Goal: Information Seeking & Learning: Compare options

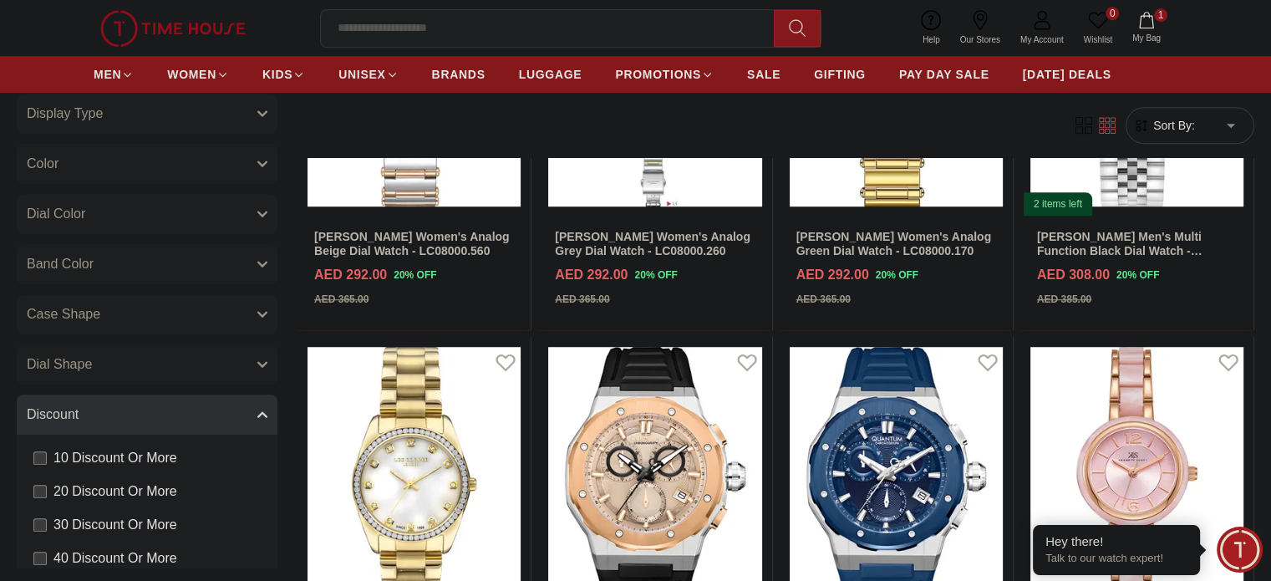
scroll to position [958, 0]
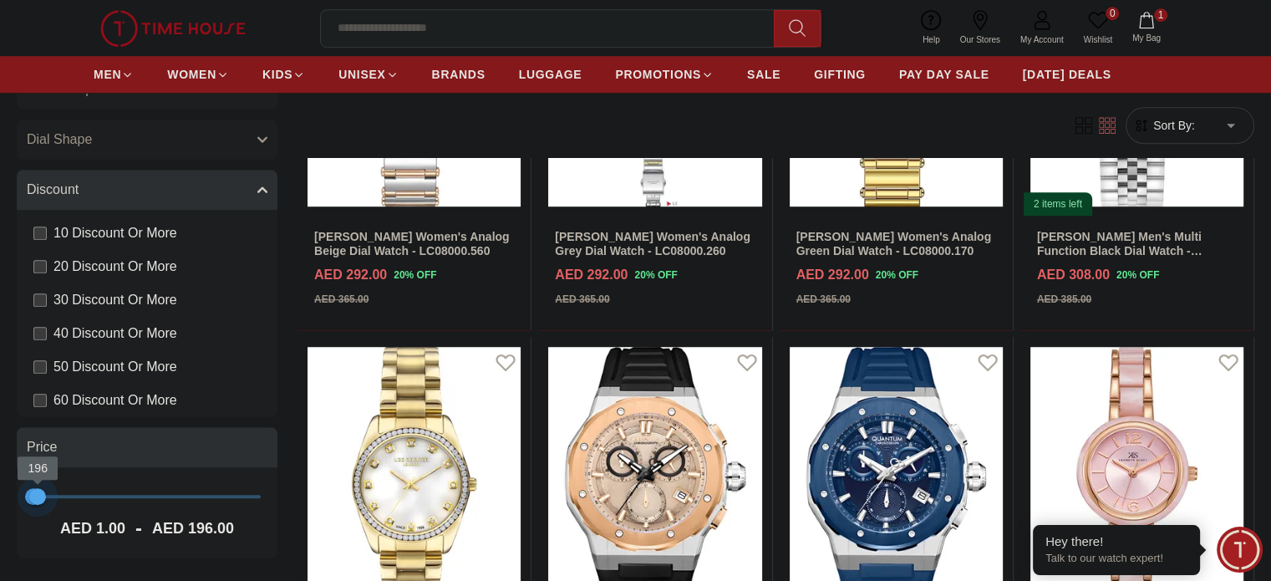
type input "***"
drag, startPoint x: 324, startPoint y: 490, endPoint x: 114, endPoint y: 521, distance: 212.8
click at [114, 521] on div "1 157 AED 1.00 - AED 157.00" at bounding box center [147, 512] width 261 height 91
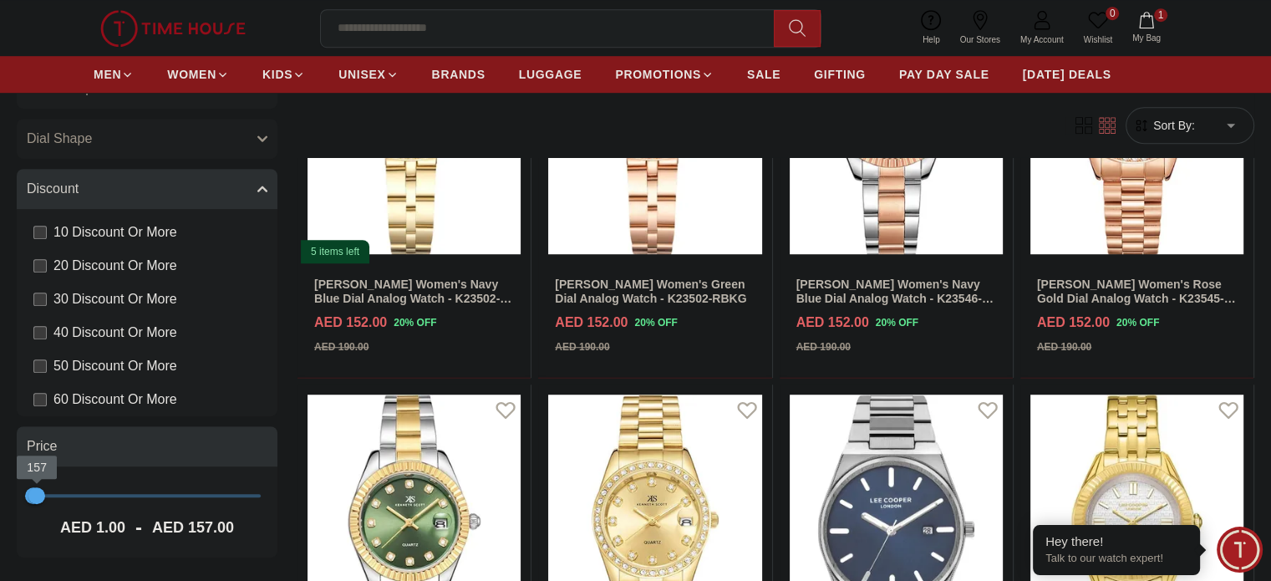
scroll to position [858, 0]
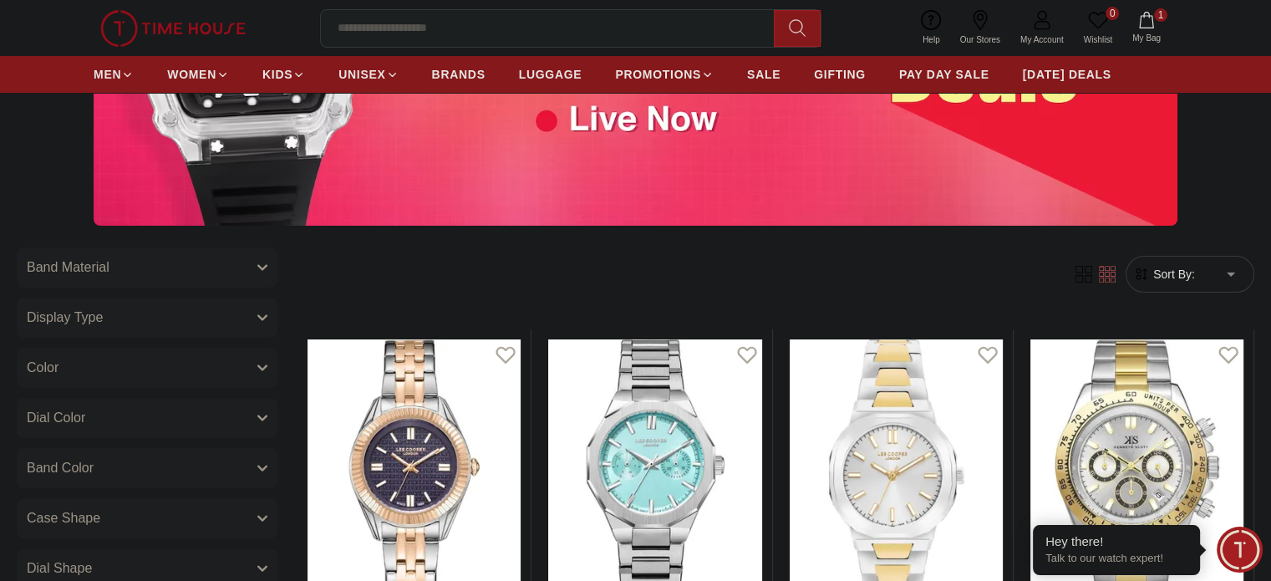
scroll to position [344, 0]
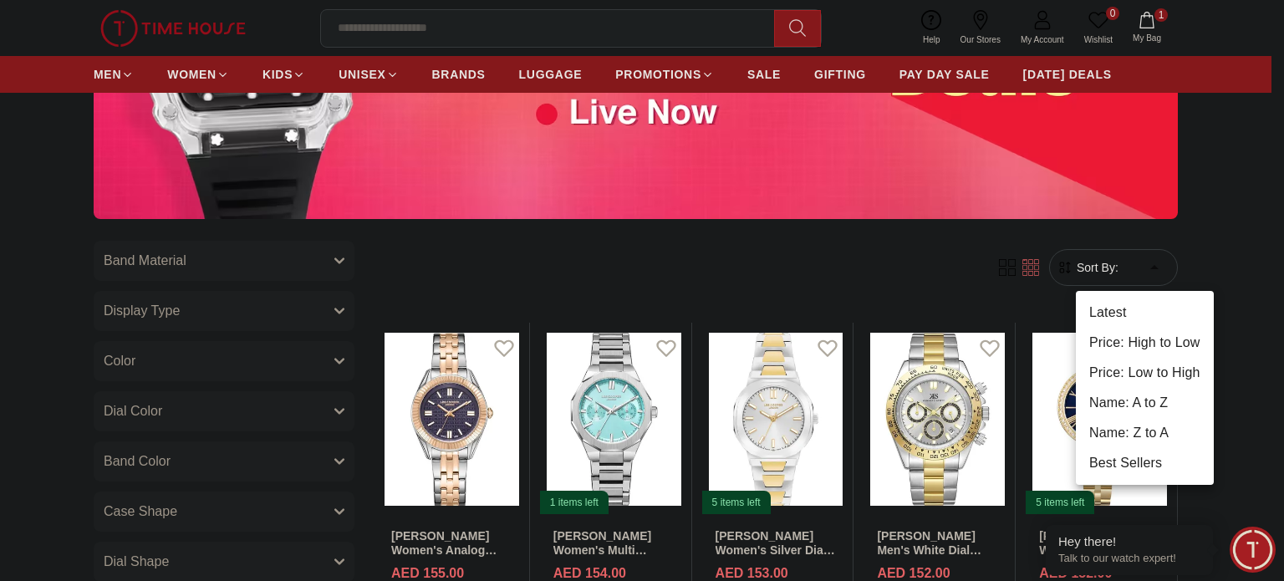
click at [1143, 253] on div at bounding box center [642, 290] width 1284 height 581
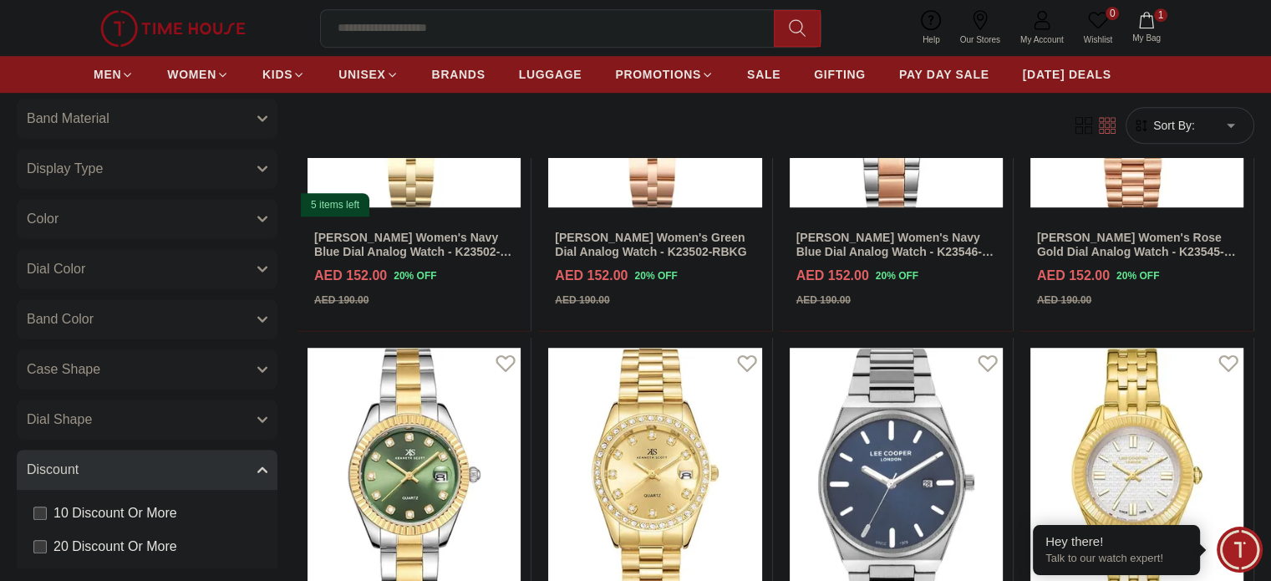
scroll to position [1441, 0]
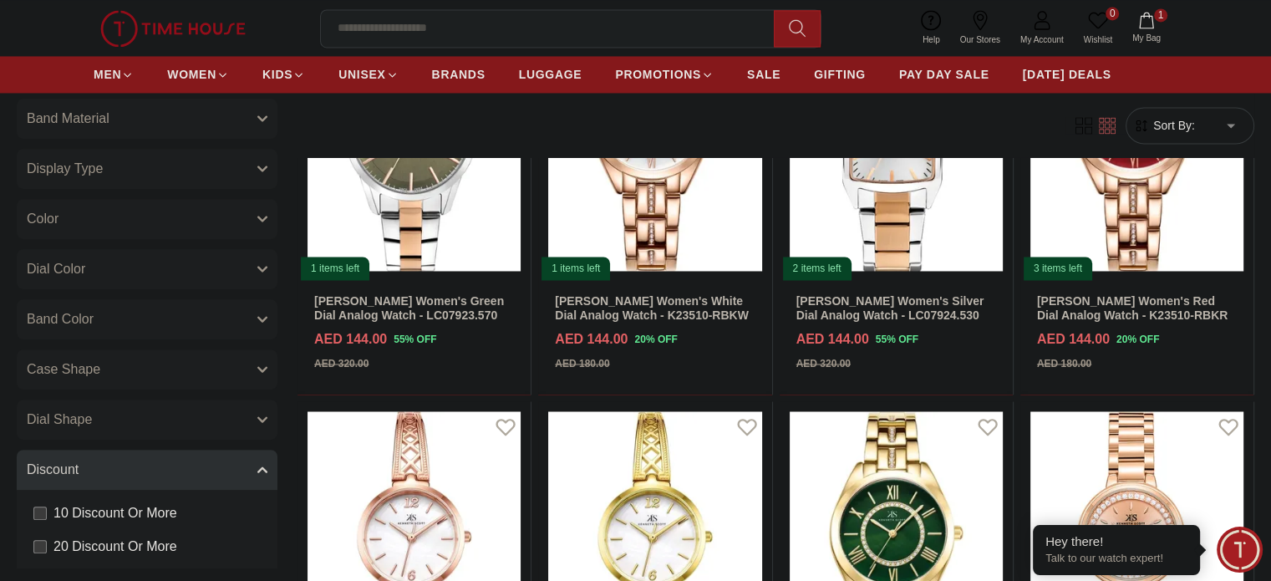
scroll to position [2771, 0]
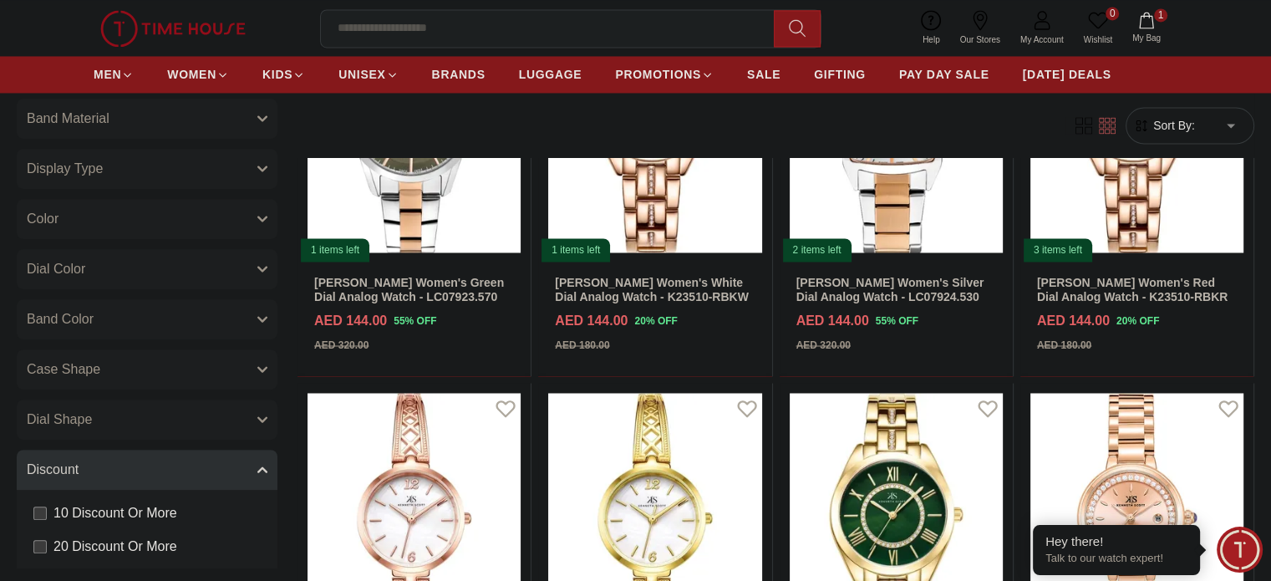
scroll to position [2507, 0]
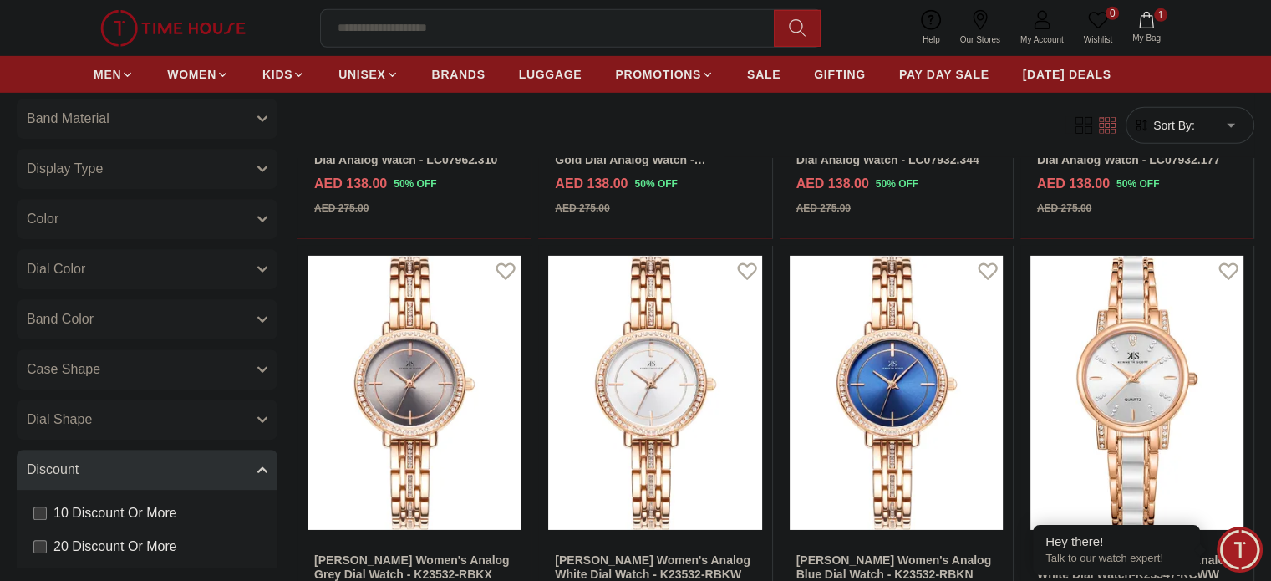
scroll to position [5605, 0]
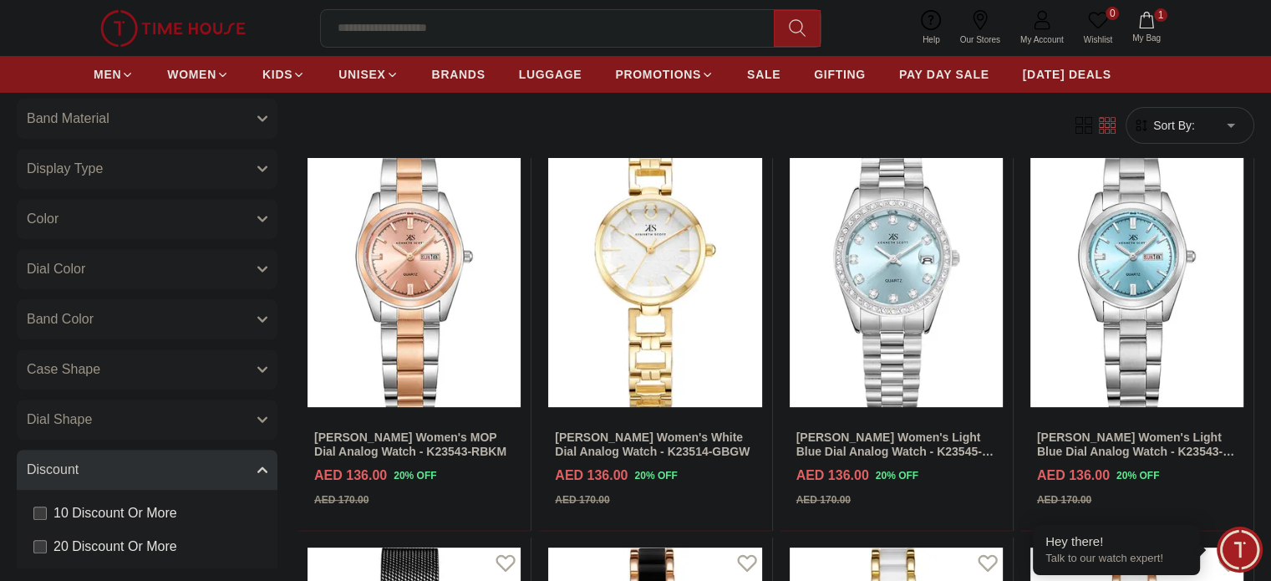
scroll to position [6762, 0]
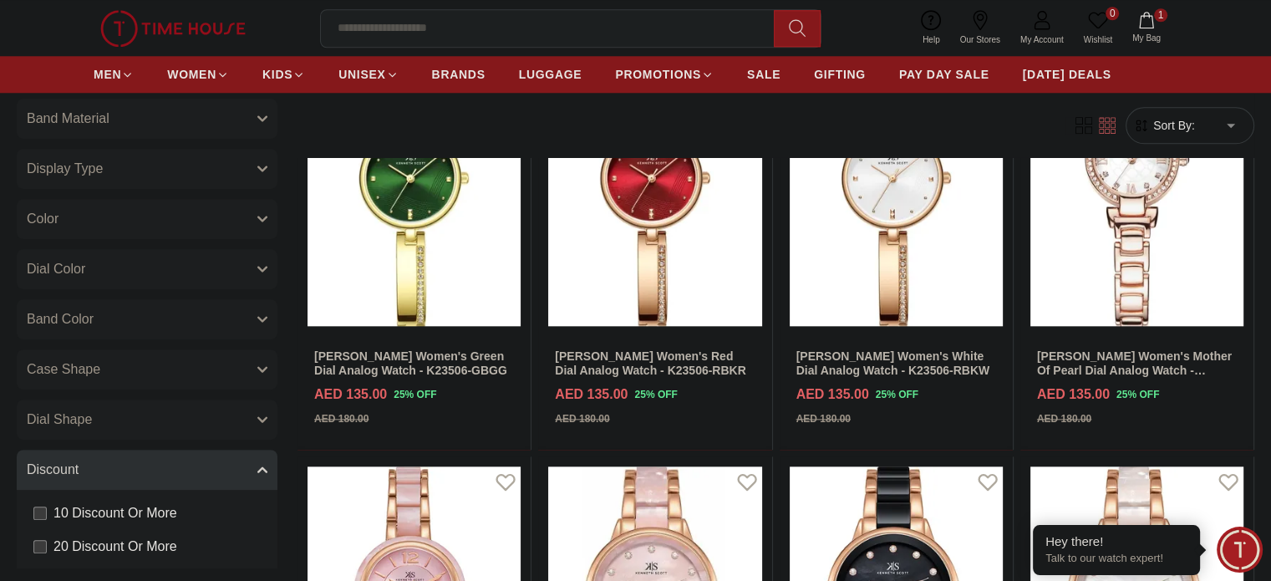
scroll to position [8122, 0]
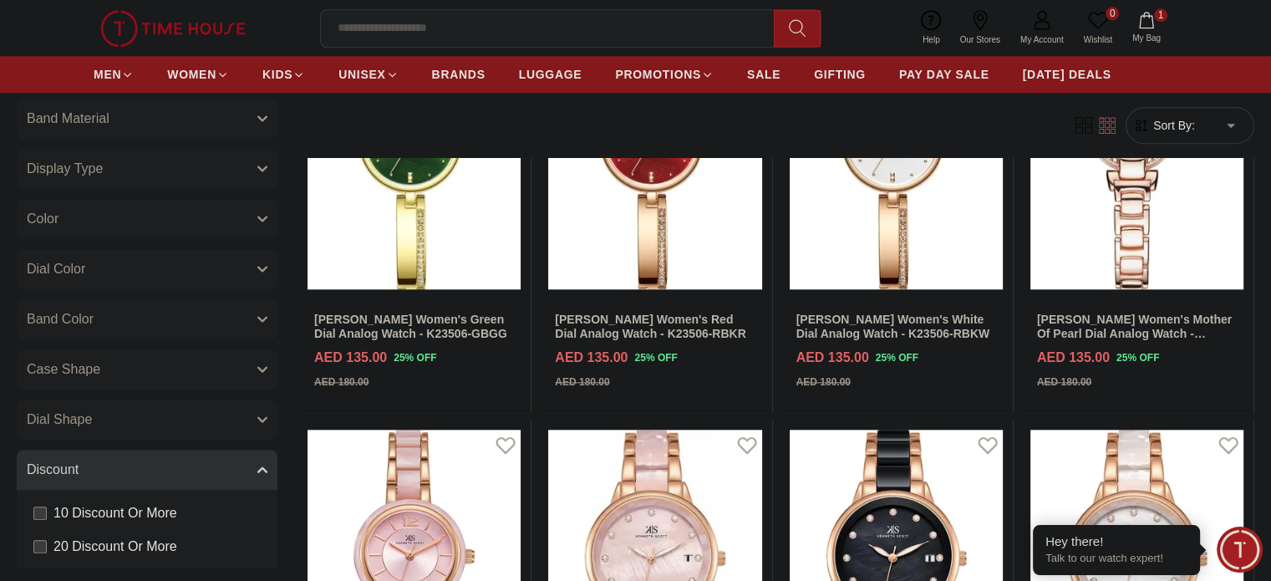
scroll to position [8460, 0]
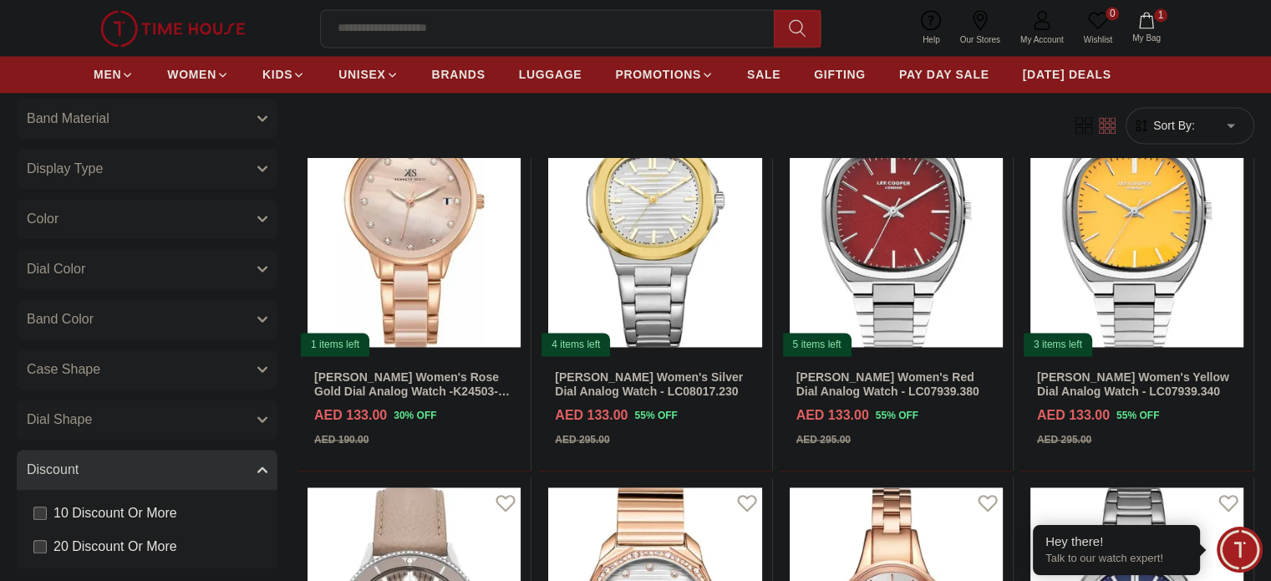
scroll to position [8893, 0]
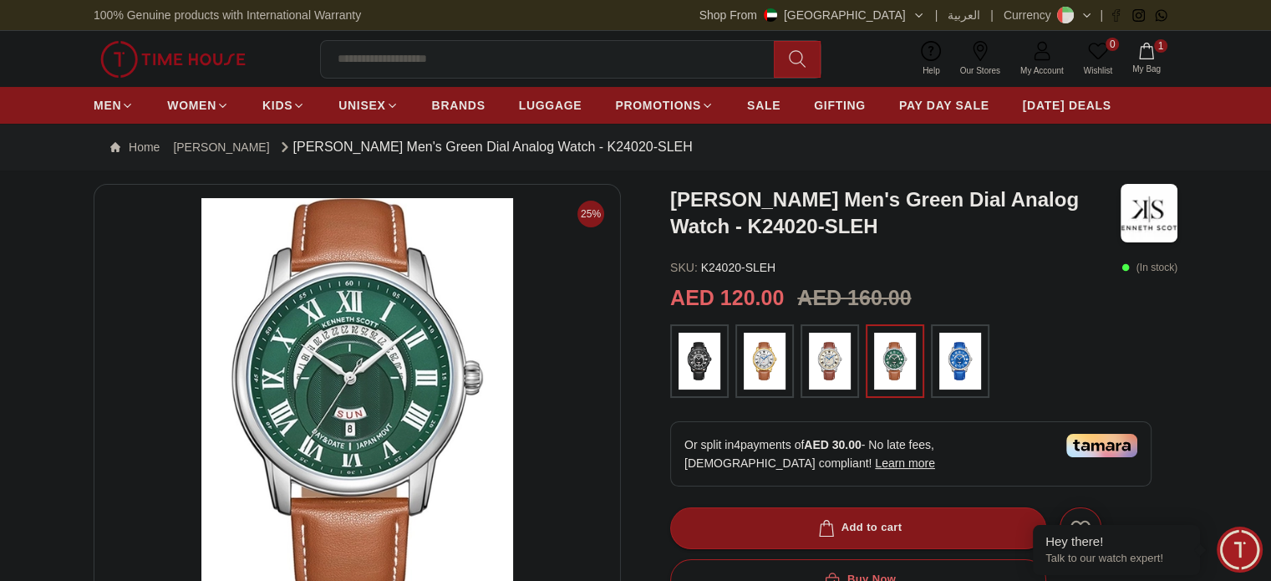
scroll to position [84, 0]
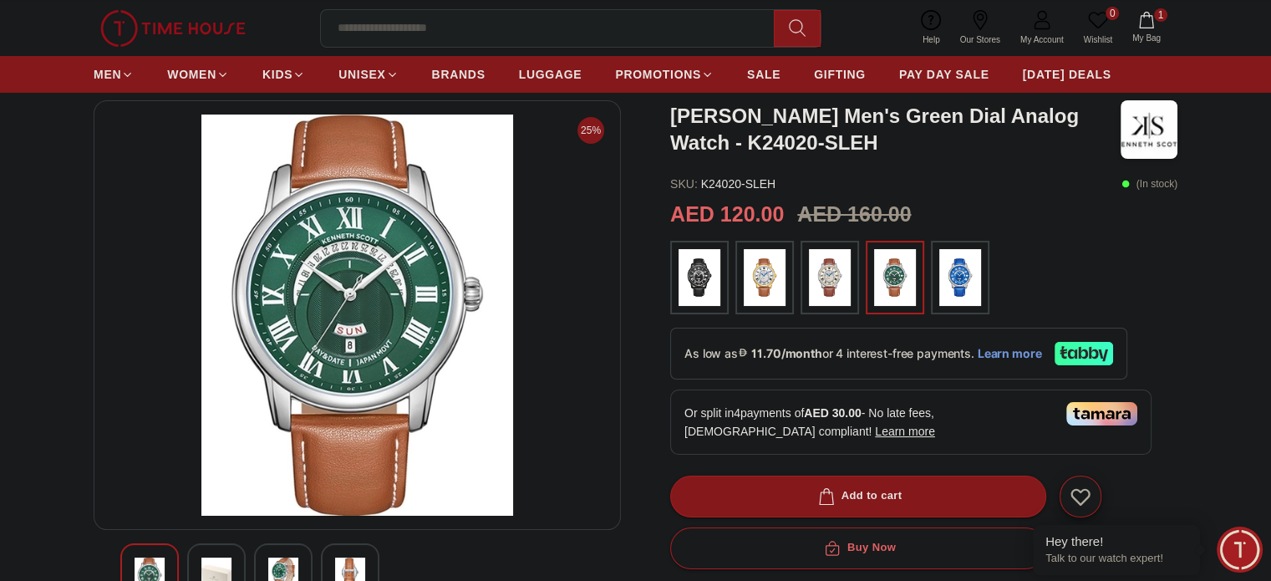
click at [699, 288] on img at bounding box center [700, 277] width 42 height 57
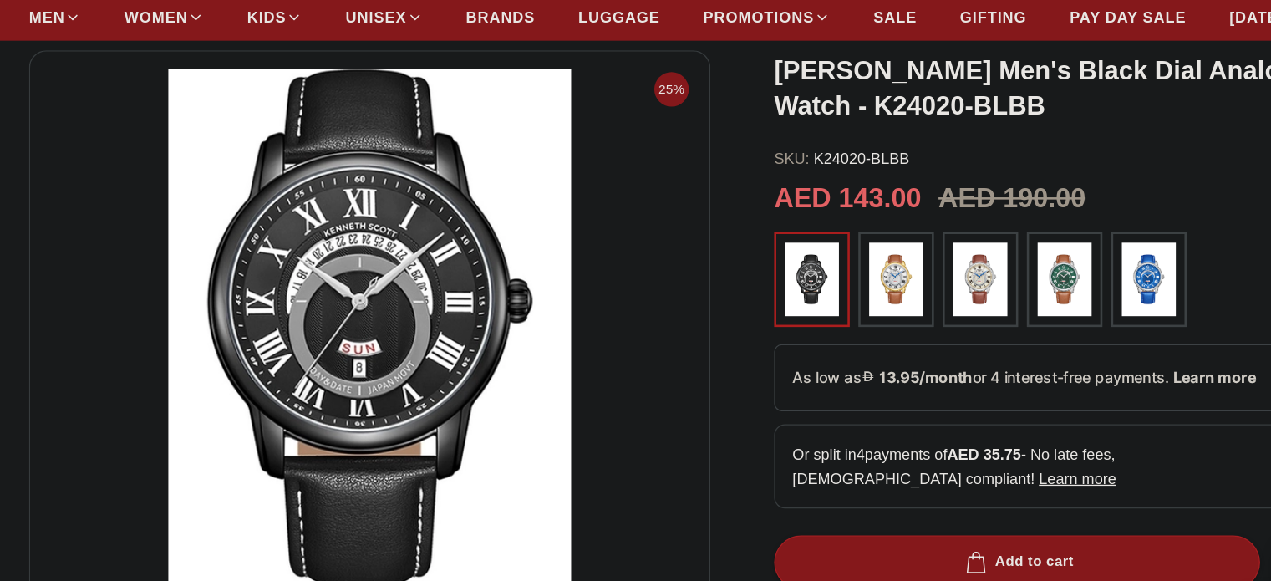
scroll to position [84, 0]
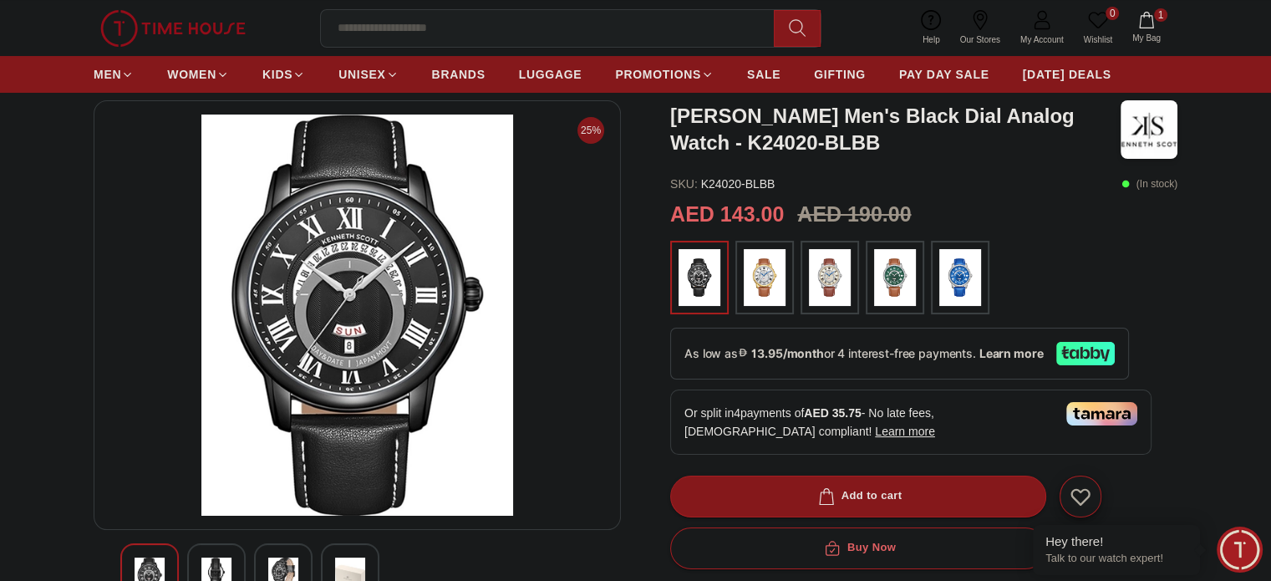
click at [827, 289] on img at bounding box center [830, 277] width 42 height 57
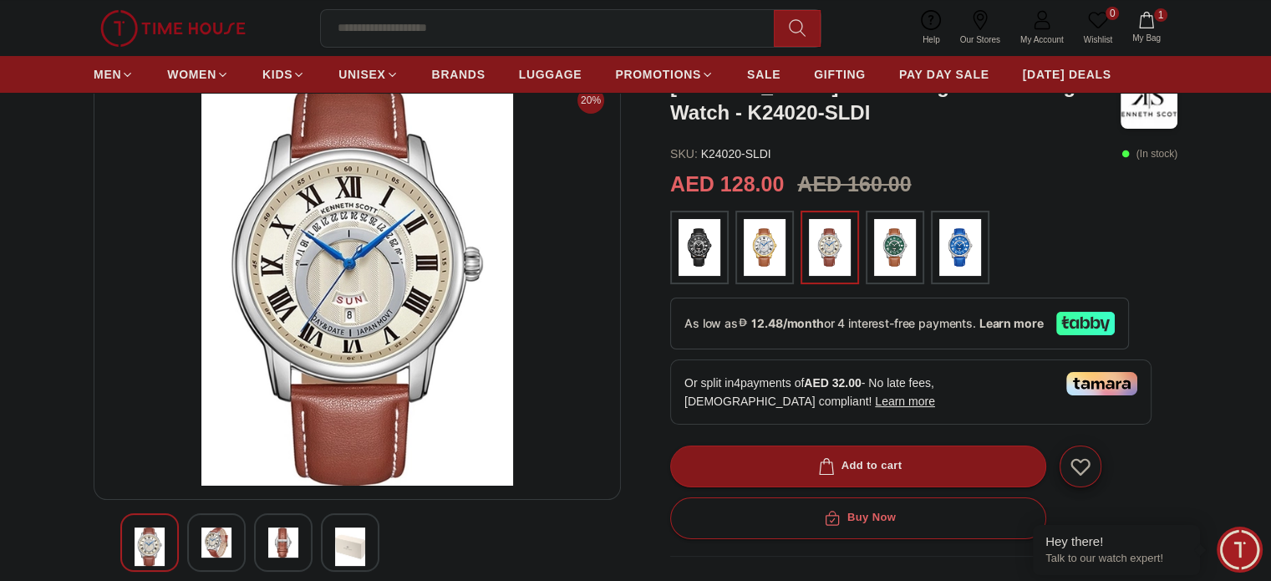
scroll to position [127, 0]
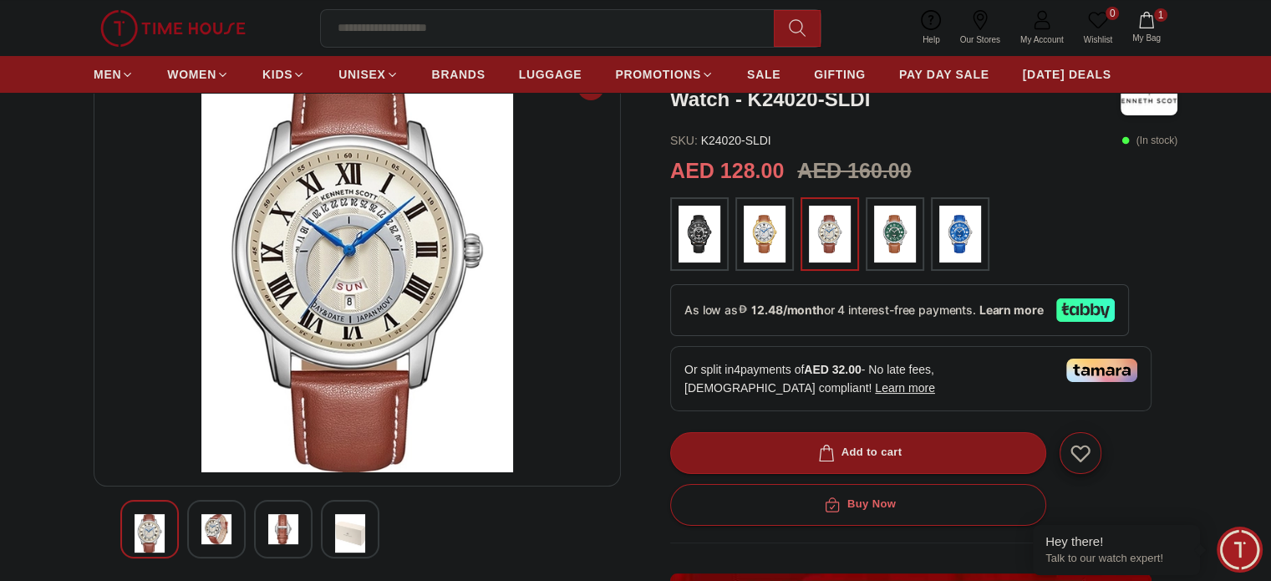
click at [954, 242] on img at bounding box center [960, 234] width 42 height 57
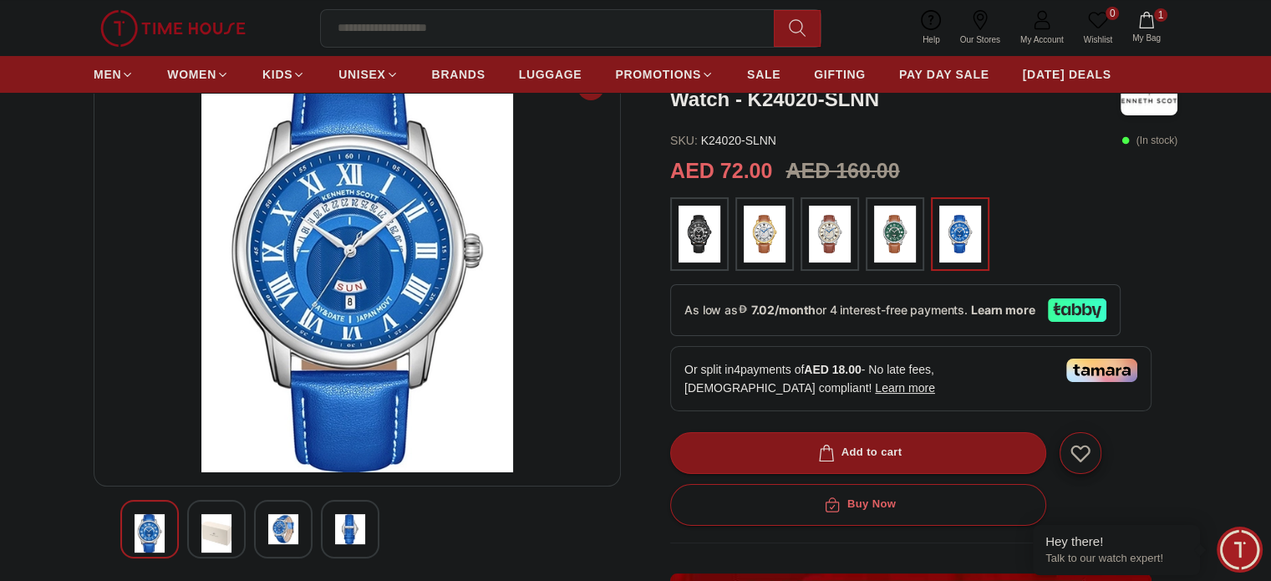
click at [819, 238] on img at bounding box center [830, 234] width 42 height 57
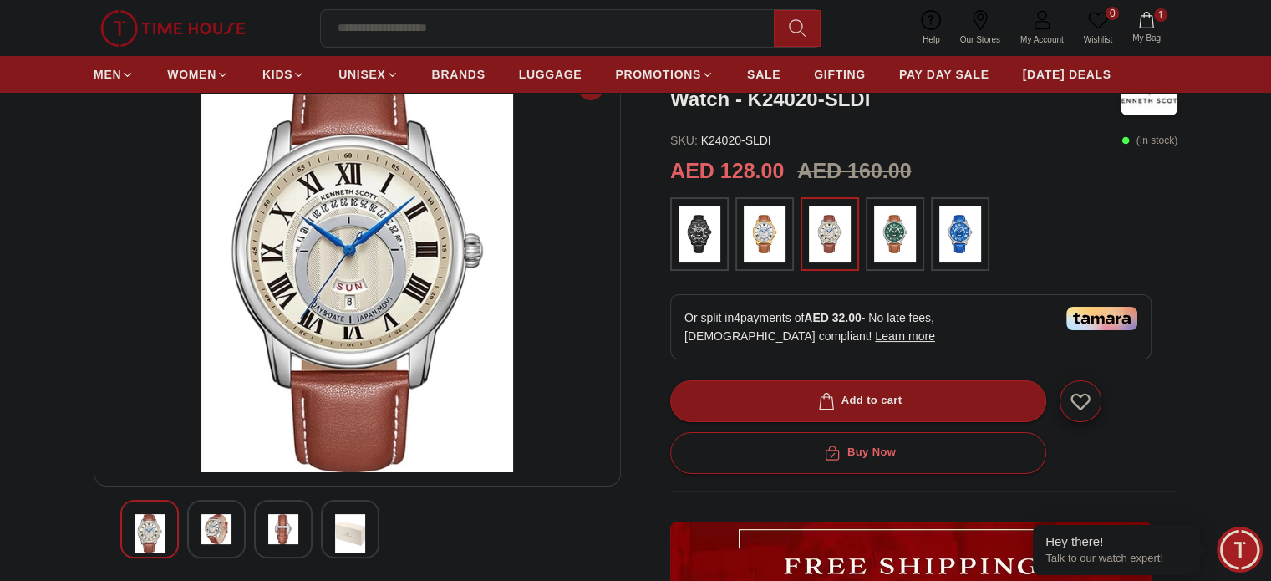
click at [275, 534] on img at bounding box center [283, 529] width 30 height 30
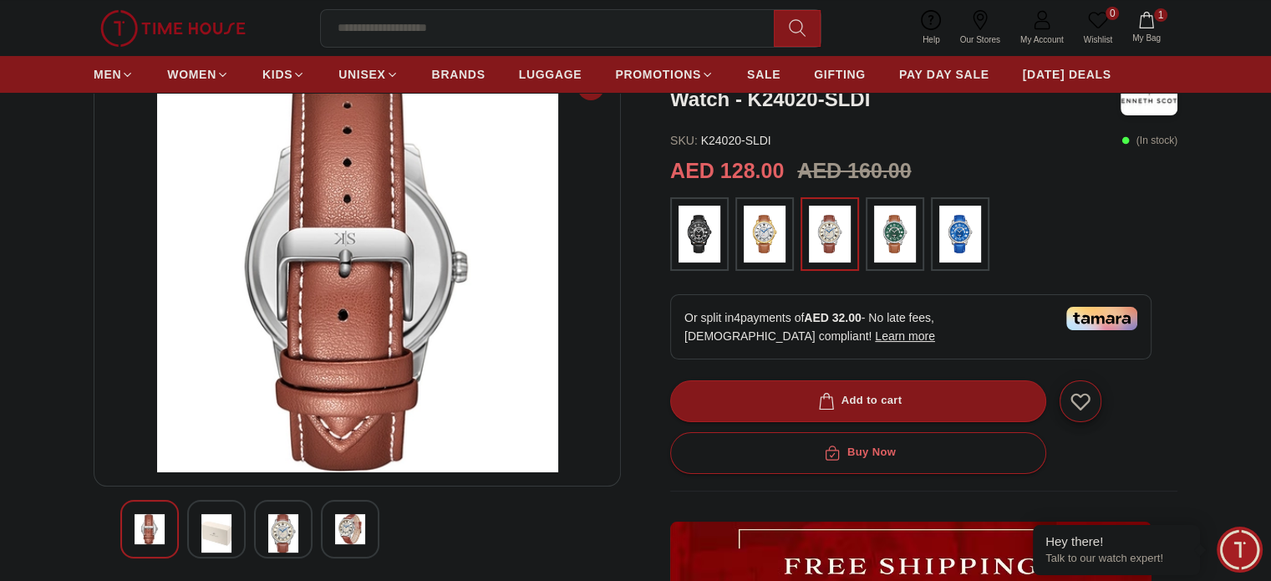
click at [211, 536] on img at bounding box center [216, 533] width 30 height 38
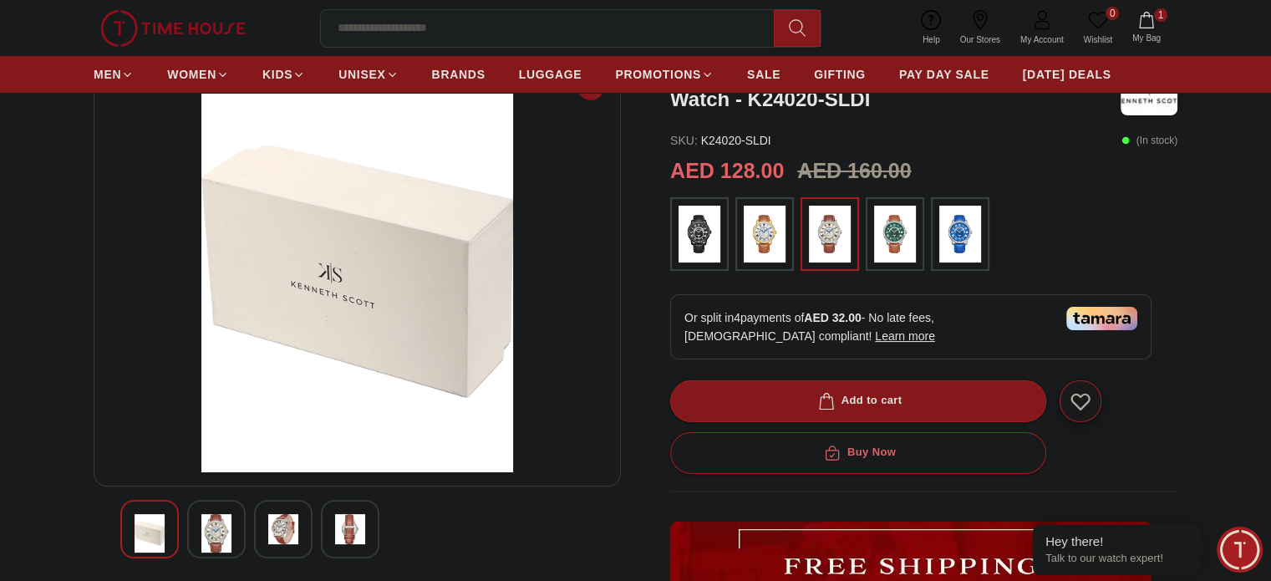
click at [154, 534] on img at bounding box center [150, 533] width 30 height 38
click at [348, 531] on img at bounding box center [350, 529] width 30 height 30
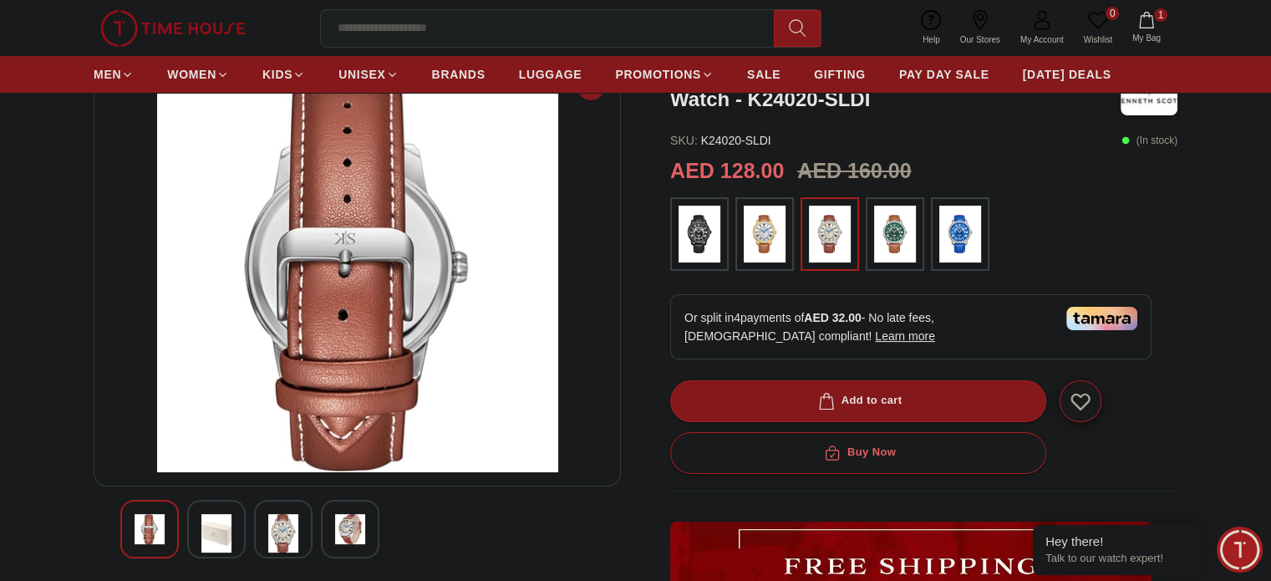
click at [301, 532] on div at bounding box center [283, 529] width 58 height 58
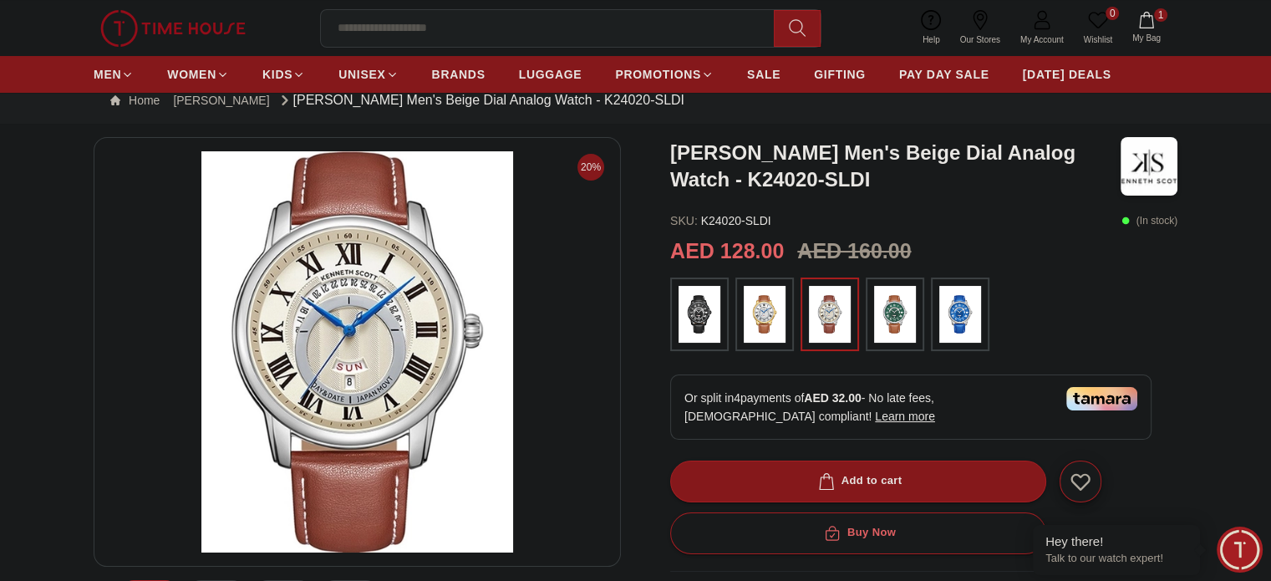
scroll to position [47, 0]
click at [713, 313] on img at bounding box center [700, 314] width 42 height 57
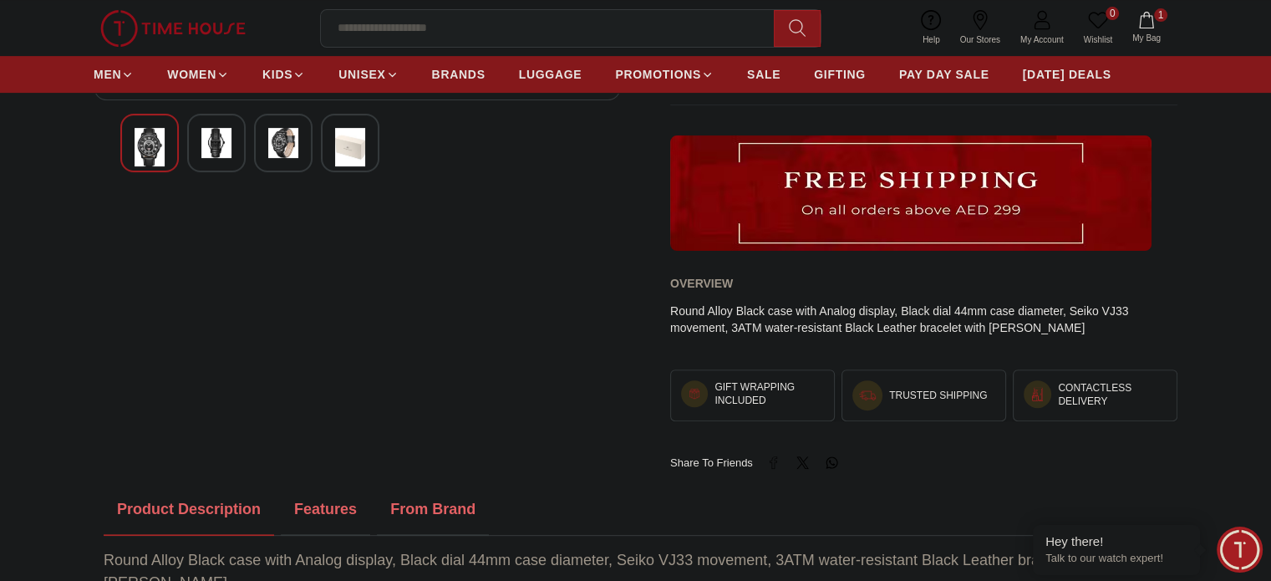
scroll to position [514, 0]
drag, startPoint x: 1070, startPoint y: 305, endPoint x: 725, endPoint y: 326, distance: 345.7
click at [725, 326] on div "Round Alloy Black case with Analog display, Black dial 44mm case diameter, Seik…" at bounding box center [923, 318] width 507 height 33
click at [849, 277] on div "Overview" at bounding box center [923, 282] width 507 height 25
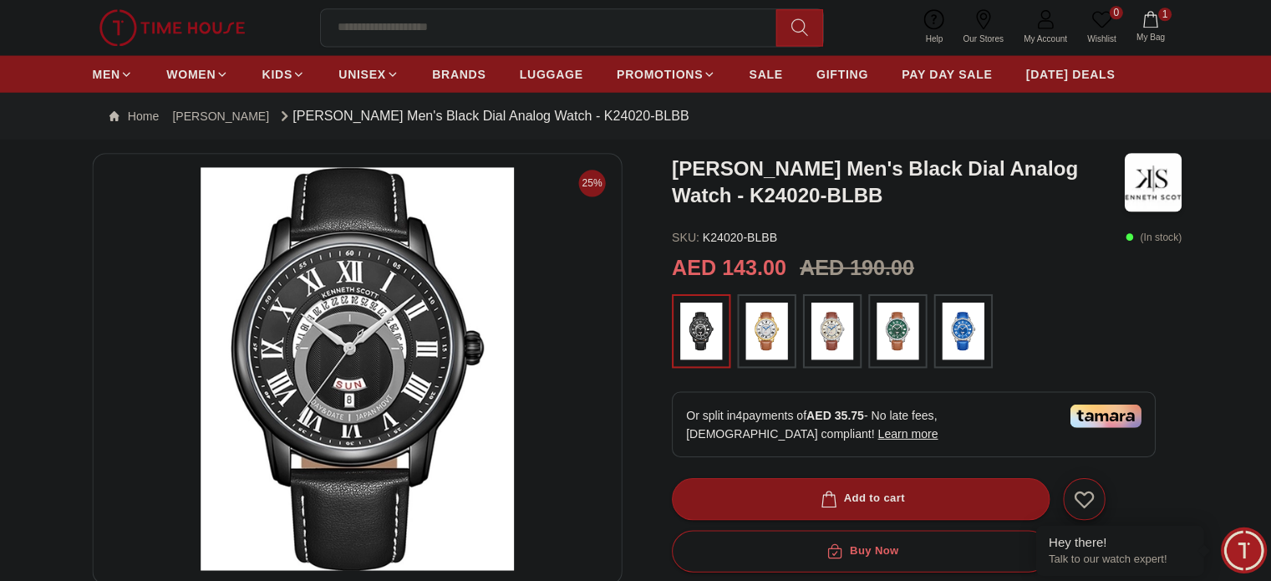
scroll to position [29, 0]
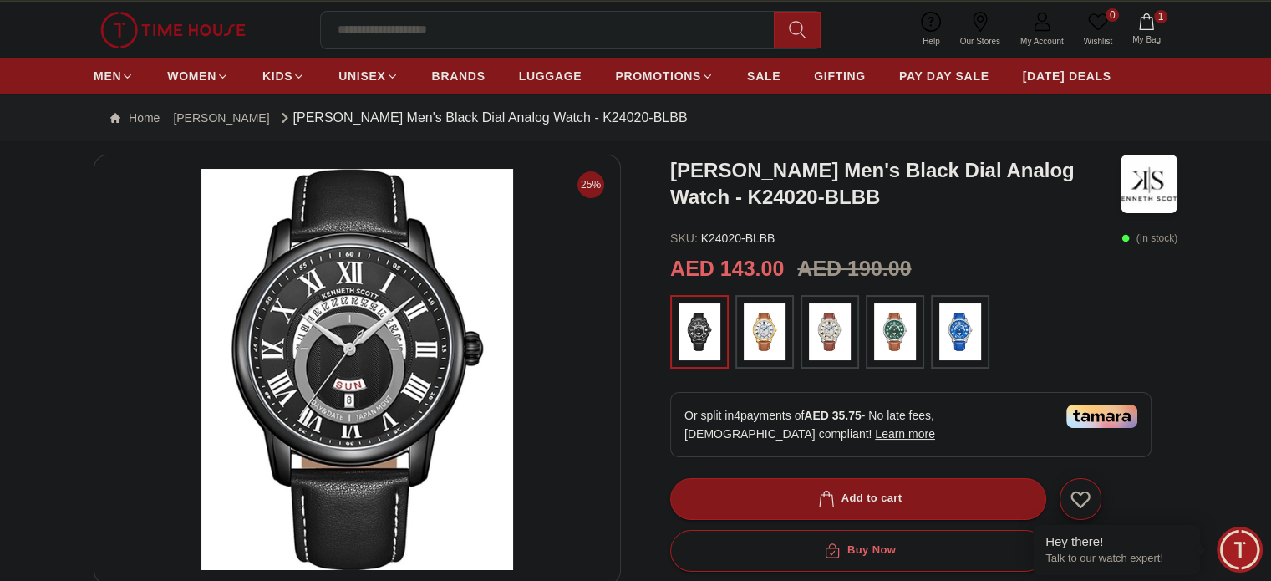
click at [809, 327] on img at bounding box center [830, 331] width 42 height 57
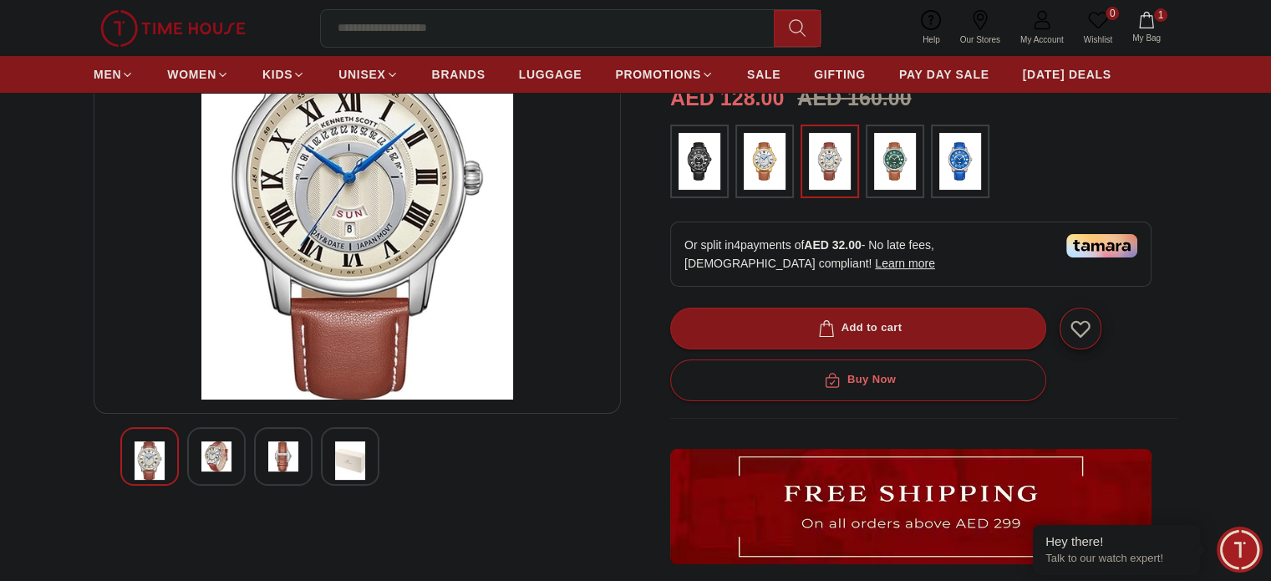
scroll to position [207, 0]
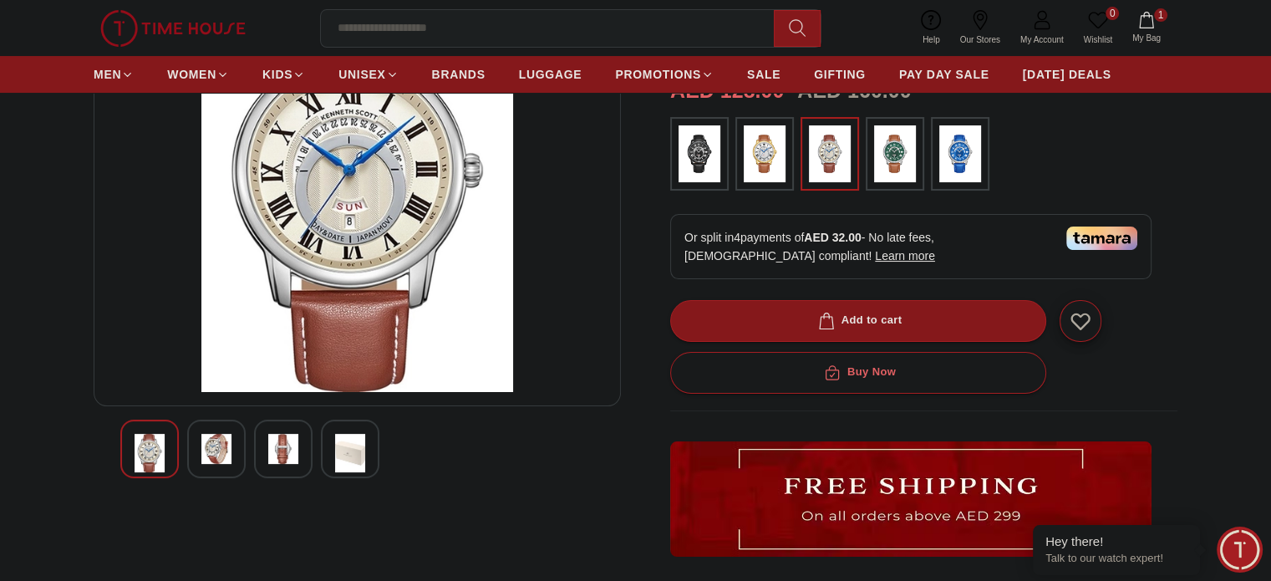
click at [287, 434] on img at bounding box center [283, 449] width 30 height 30
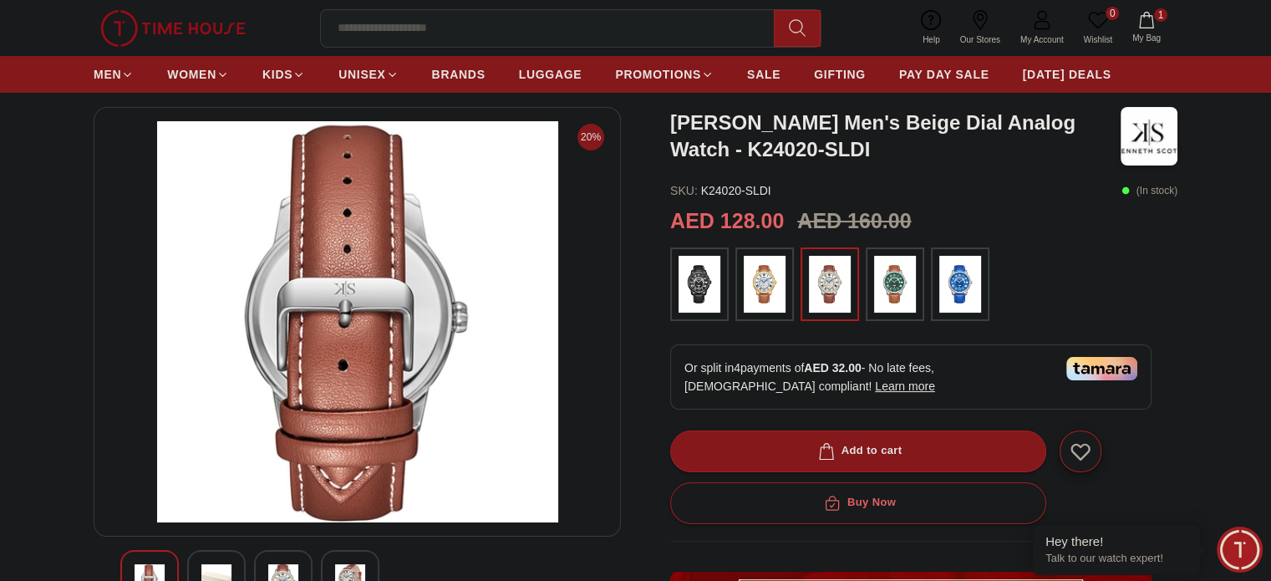
scroll to position [67, 0]
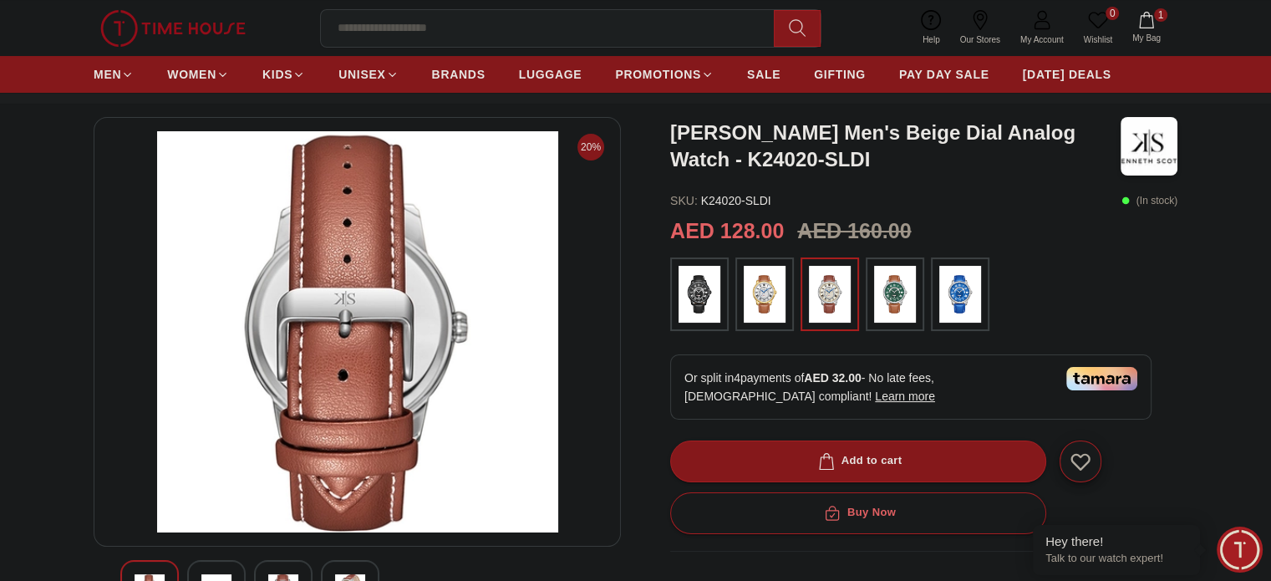
click at [221, 562] on div at bounding box center [216, 589] width 58 height 58
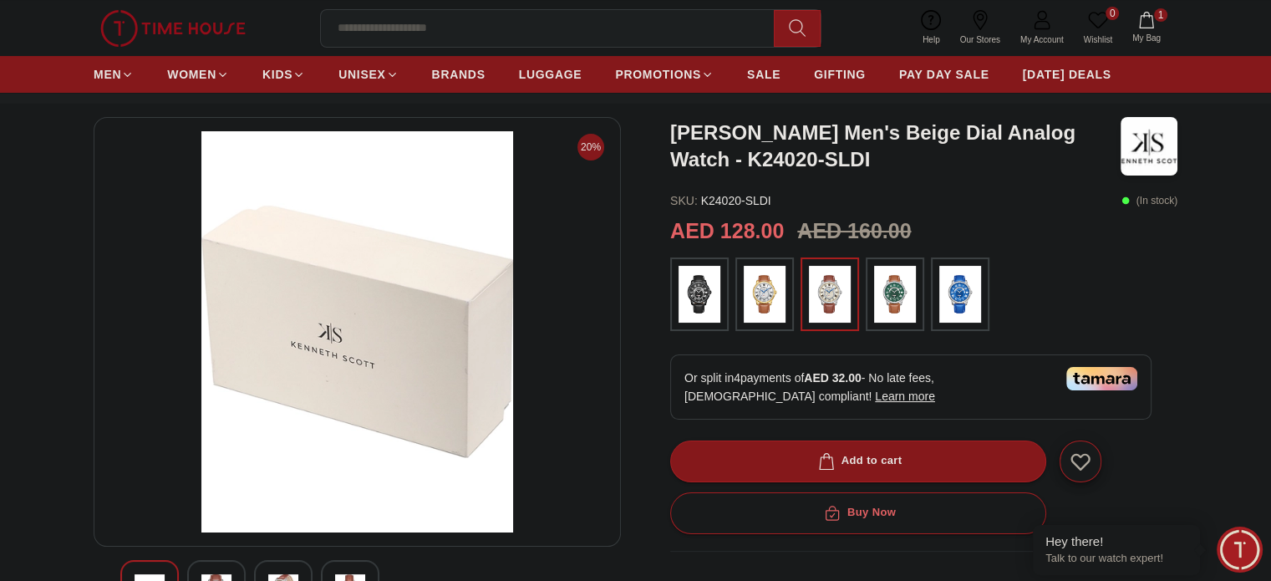
click at [343, 577] on img at bounding box center [350, 589] width 30 height 30
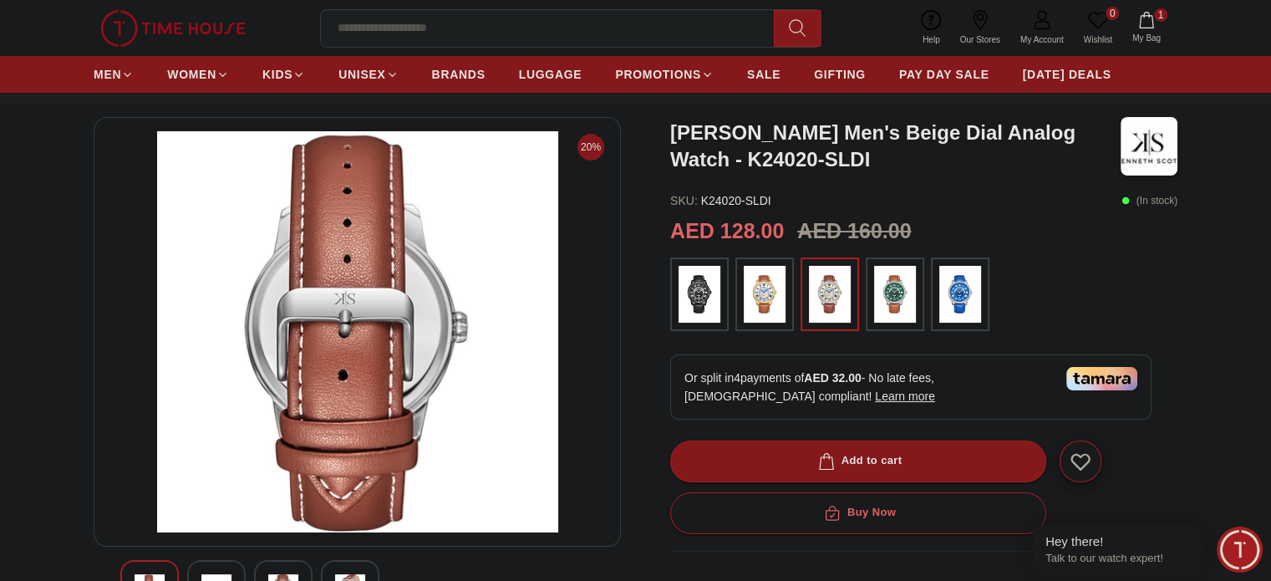
click at [280, 571] on div at bounding box center [283, 589] width 58 height 58
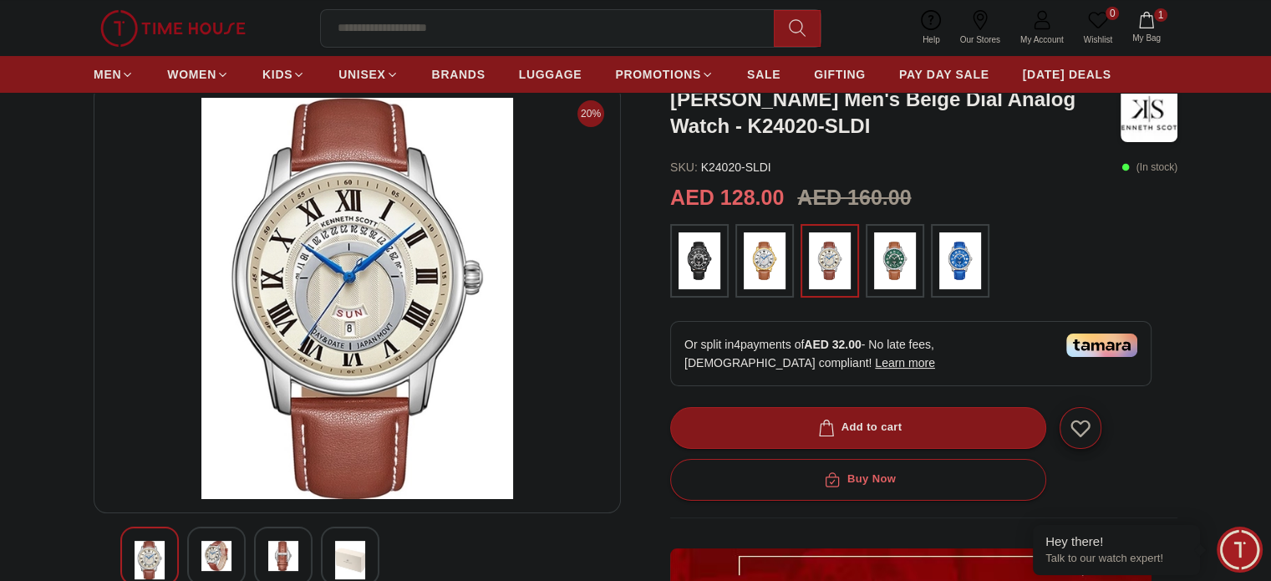
scroll to position [101, 0]
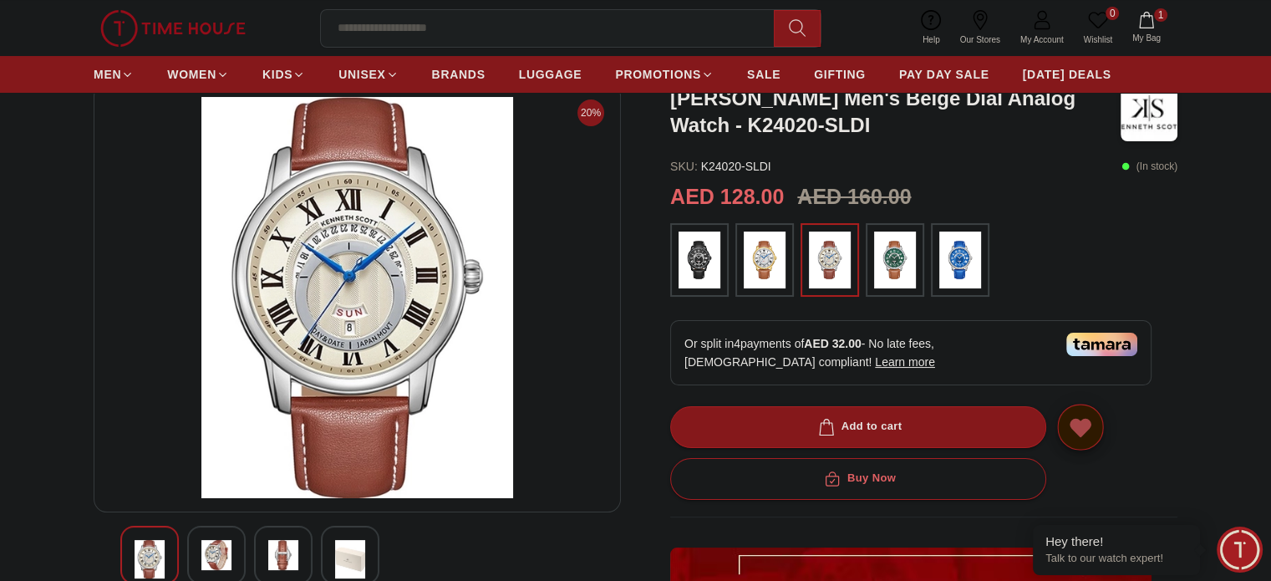
click at [1076, 433] on icon "button" at bounding box center [1081, 427] width 26 height 26
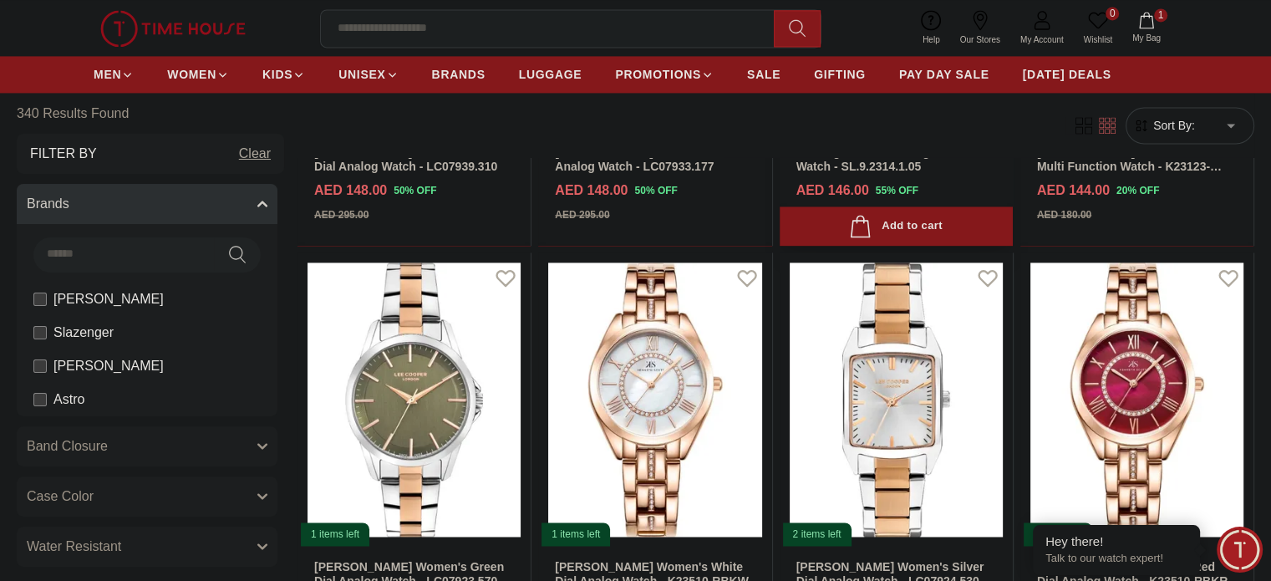
scroll to position [2490, 0]
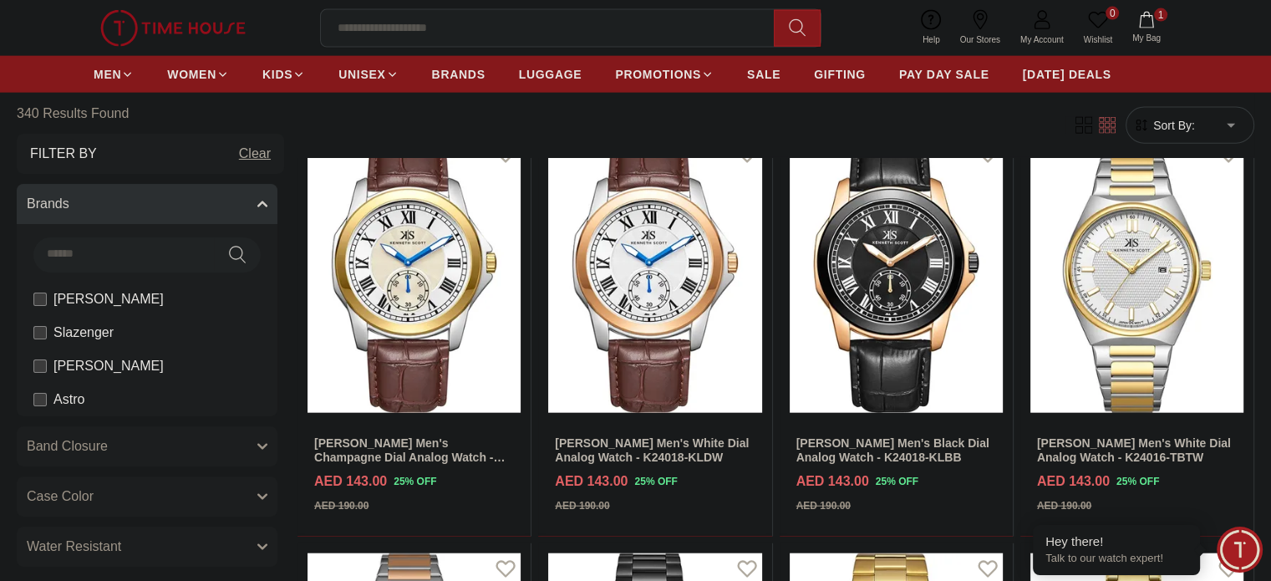
scroll to position [4215, 0]
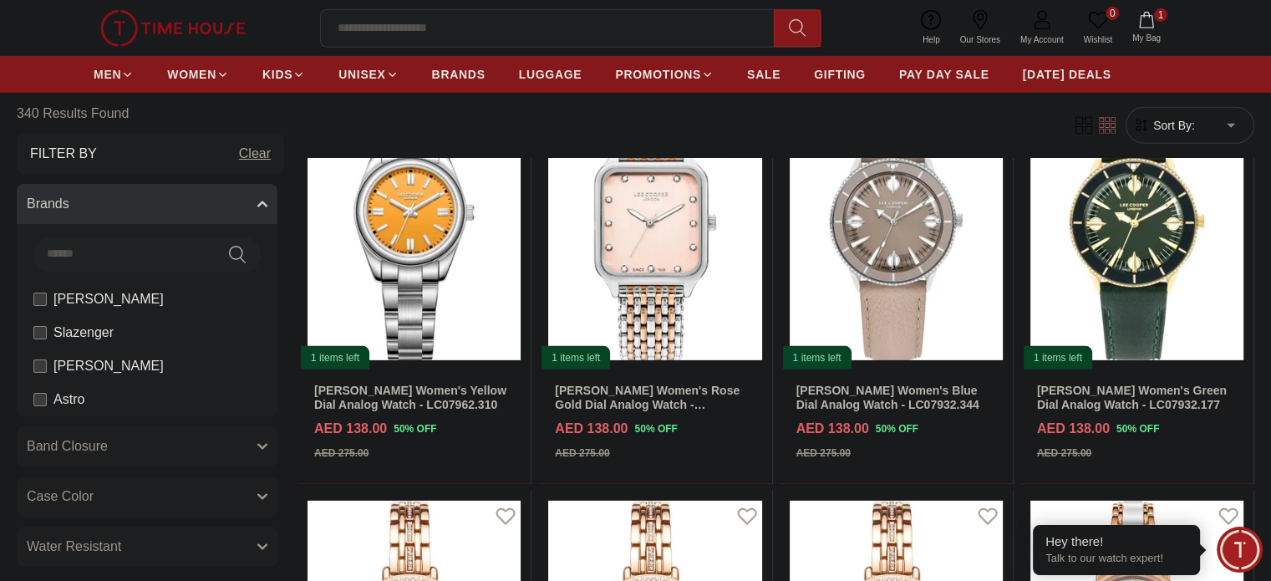
scroll to position [5421, 0]
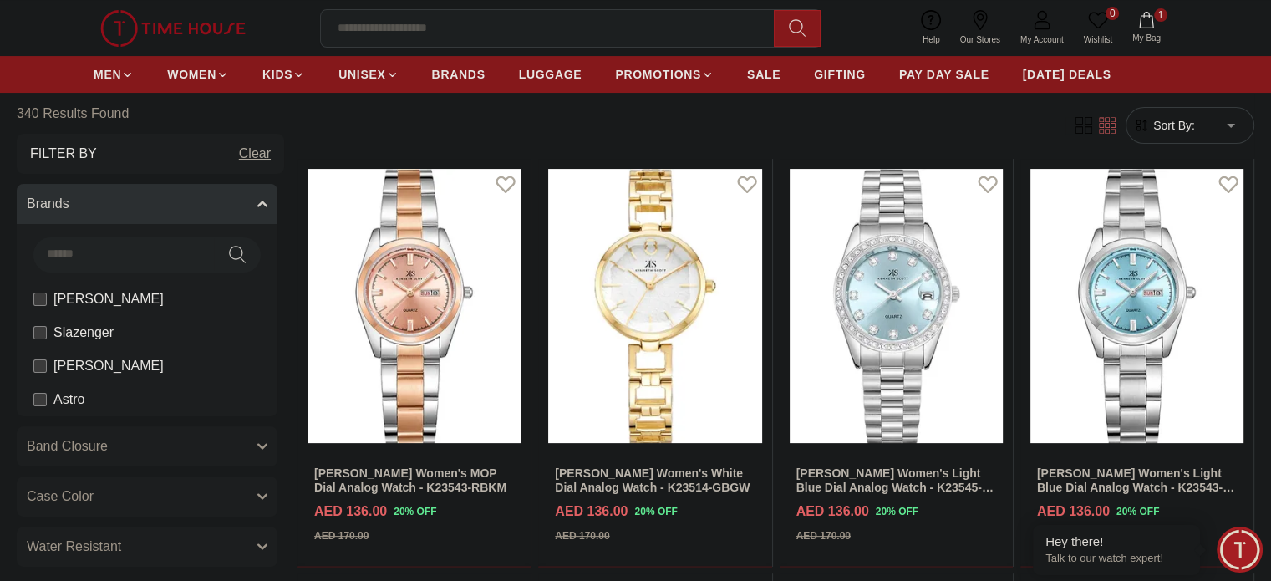
scroll to position [6754, 0]
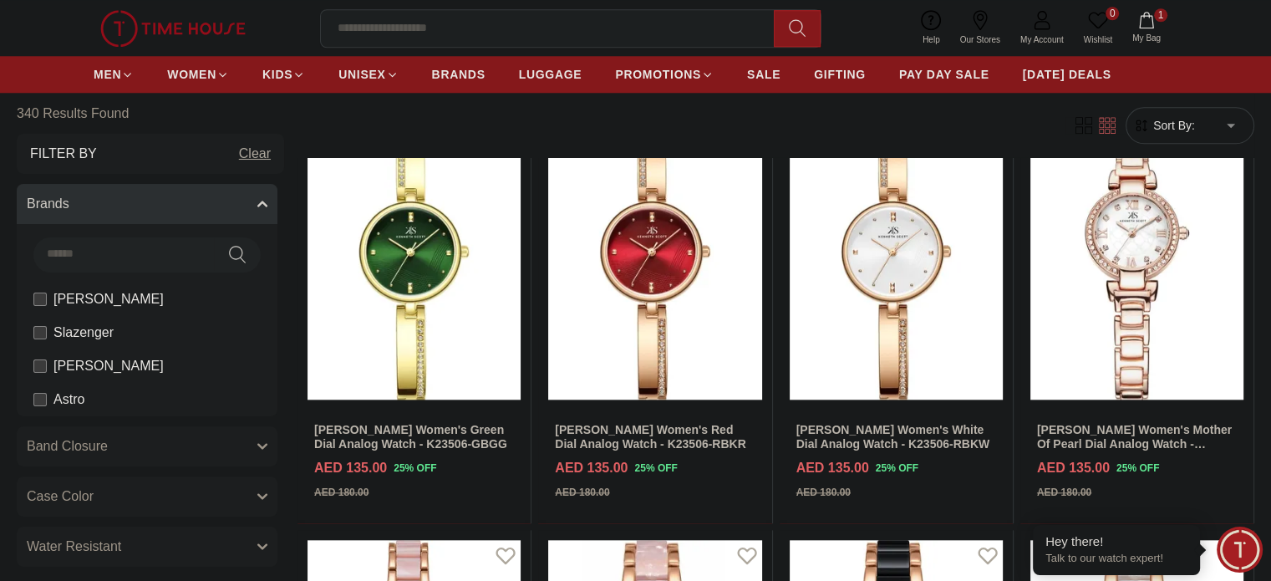
scroll to position [8105, 0]
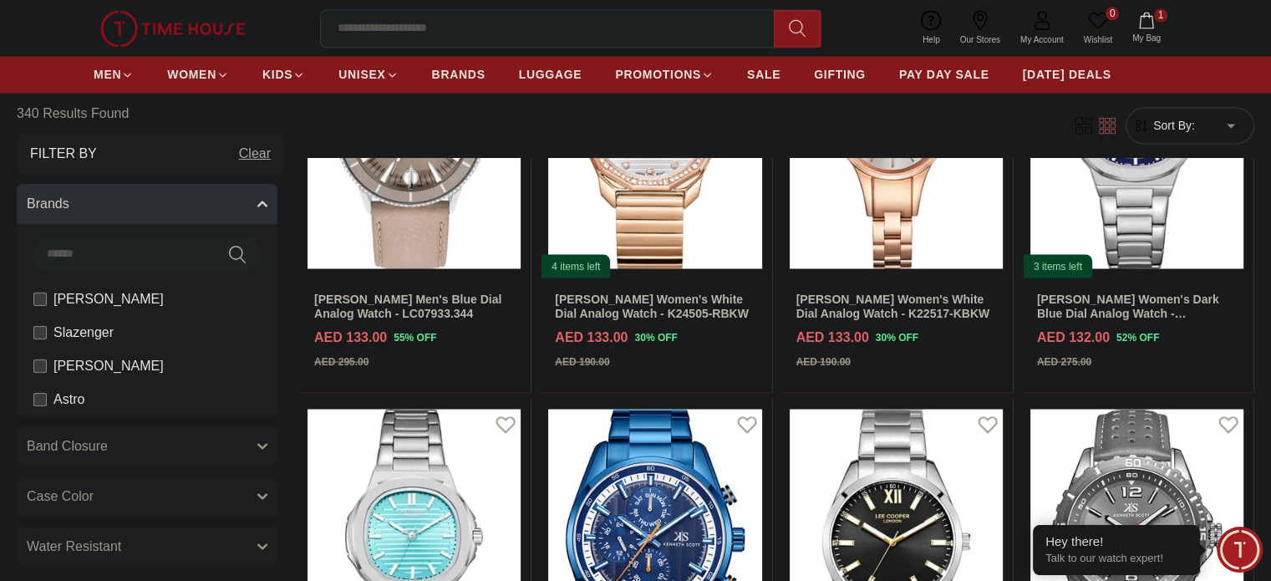
scroll to position [9479, 0]
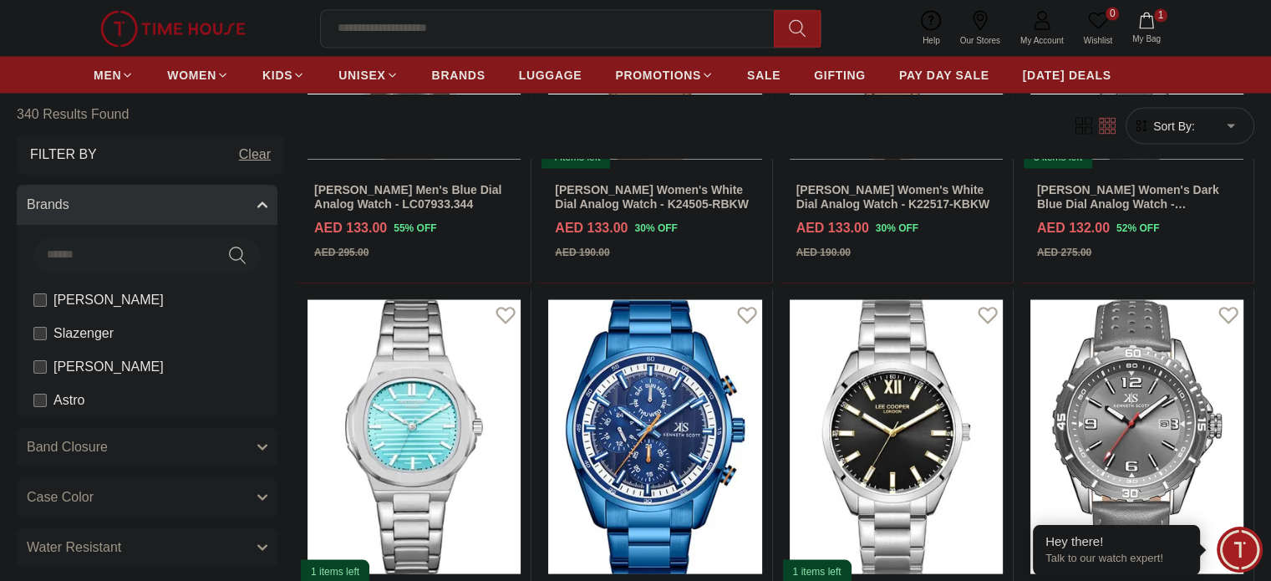
scroll to position [9477, 0]
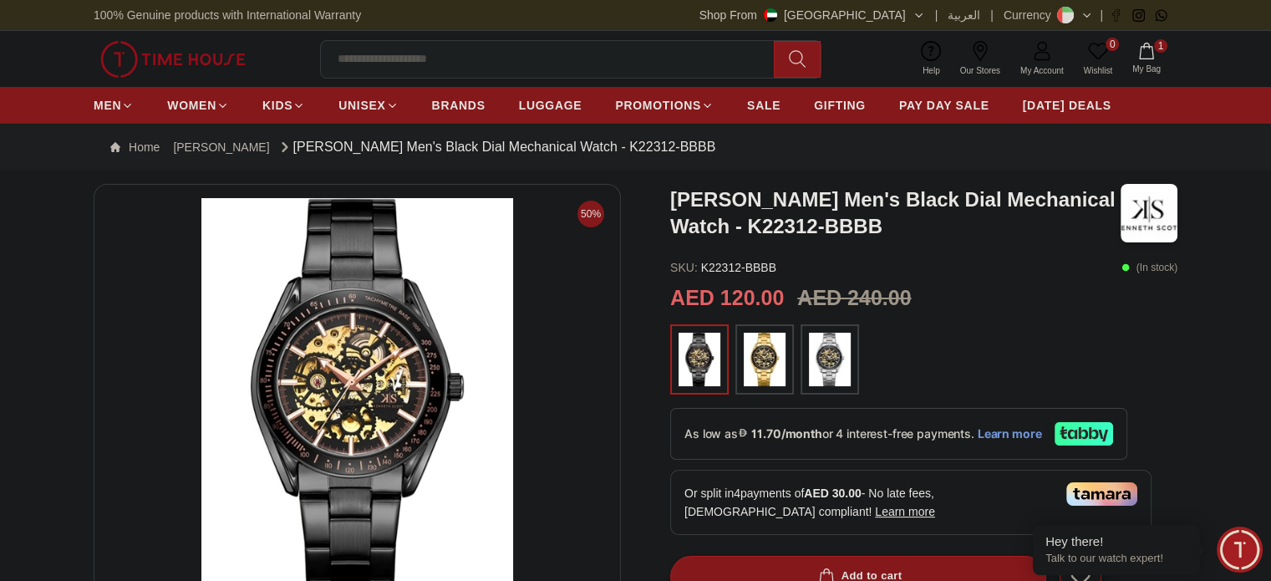
scroll to position [308, 0]
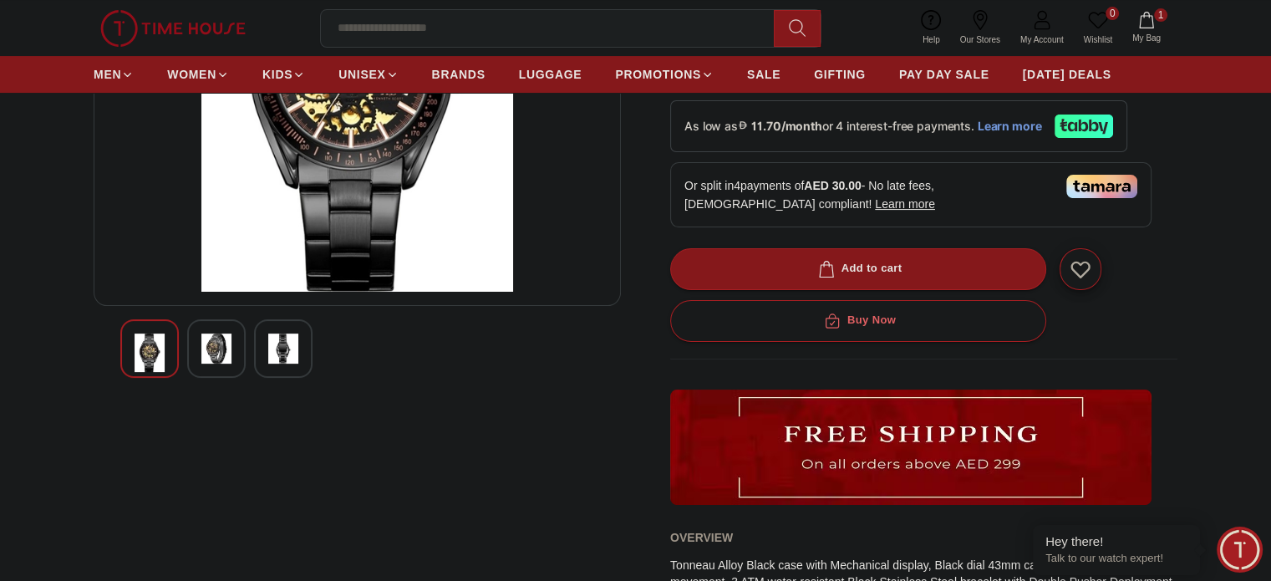
click at [208, 358] on img at bounding box center [216, 348] width 30 height 30
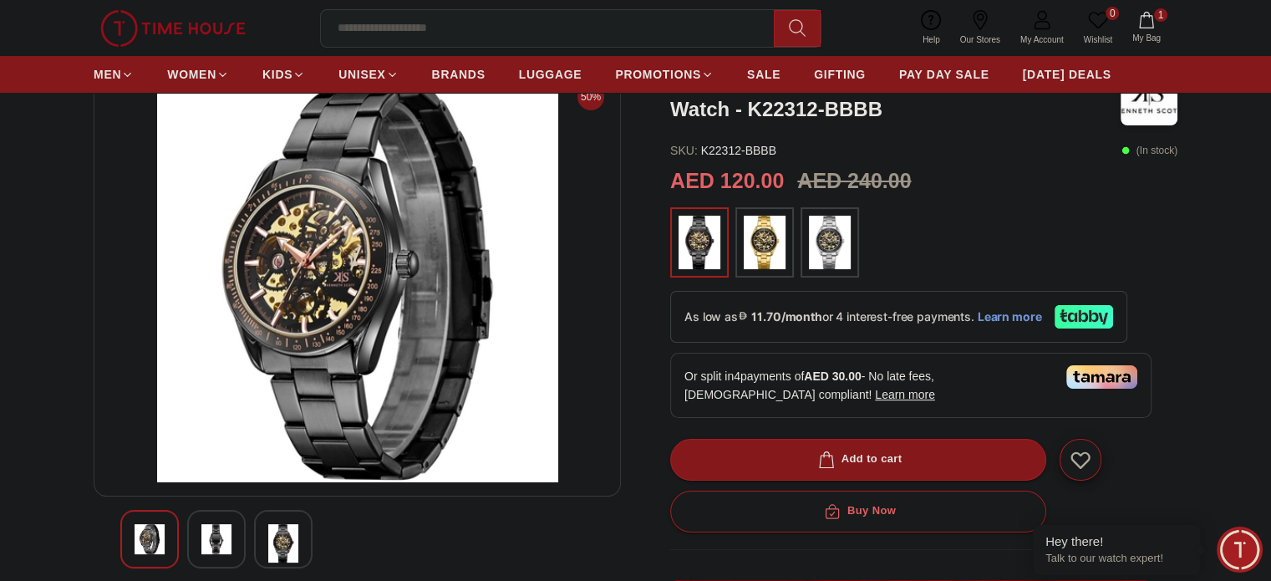
scroll to position [119, 0]
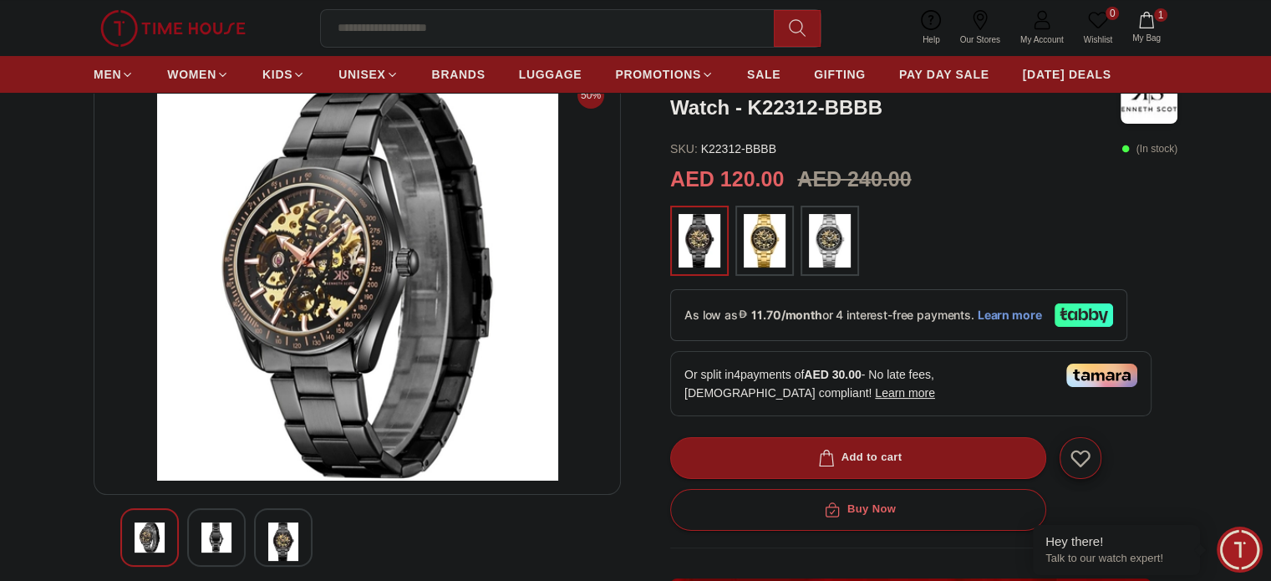
click at [291, 537] on img at bounding box center [283, 541] width 30 height 38
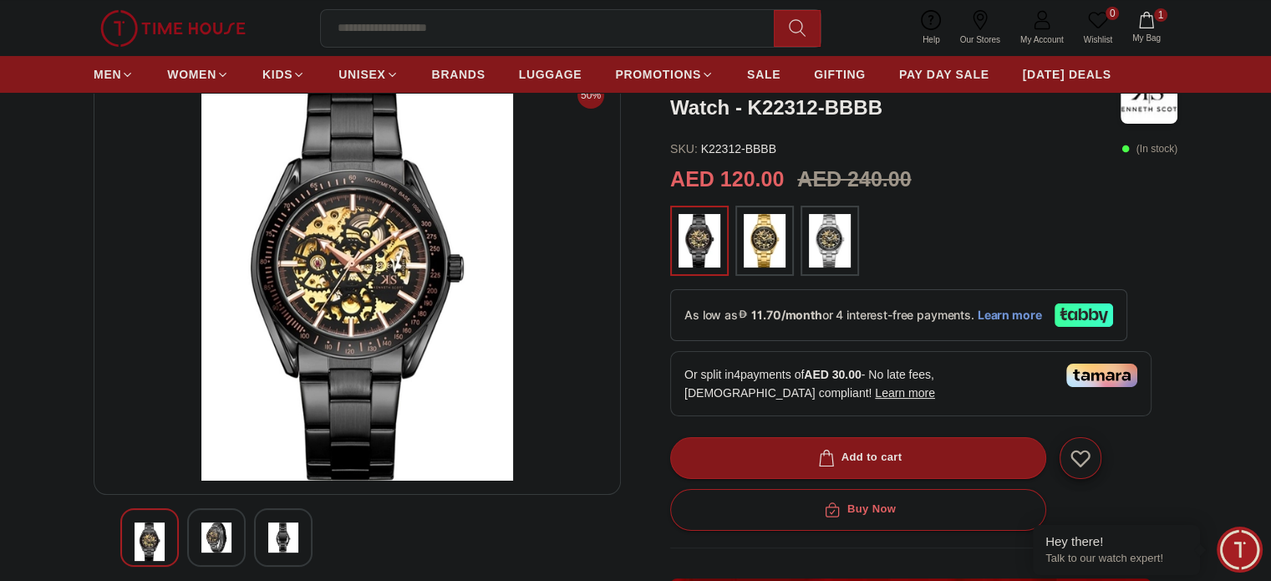
click at [210, 536] on img at bounding box center [216, 537] width 30 height 30
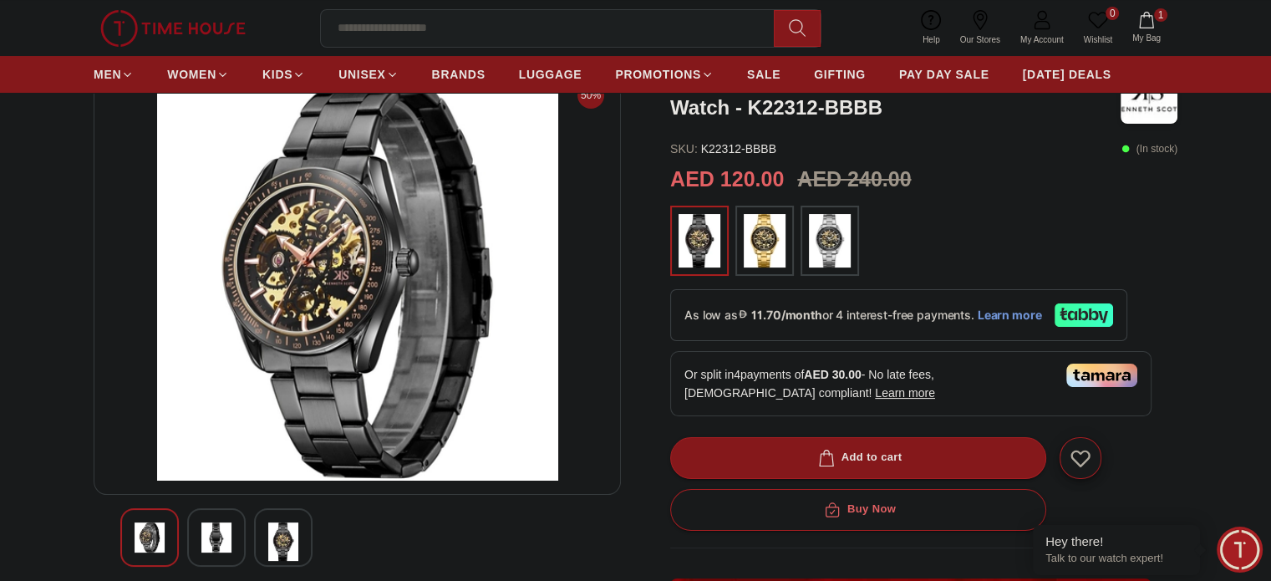
click at [841, 257] on img at bounding box center [830, 240] width 42 height 53
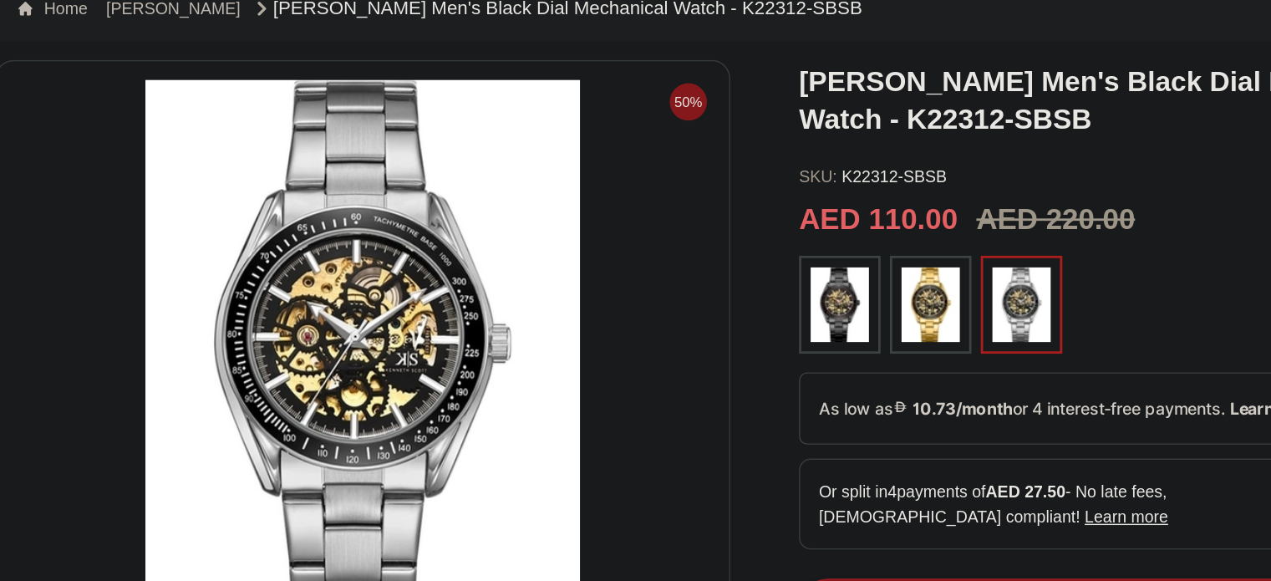
scroll to position [43, 0]
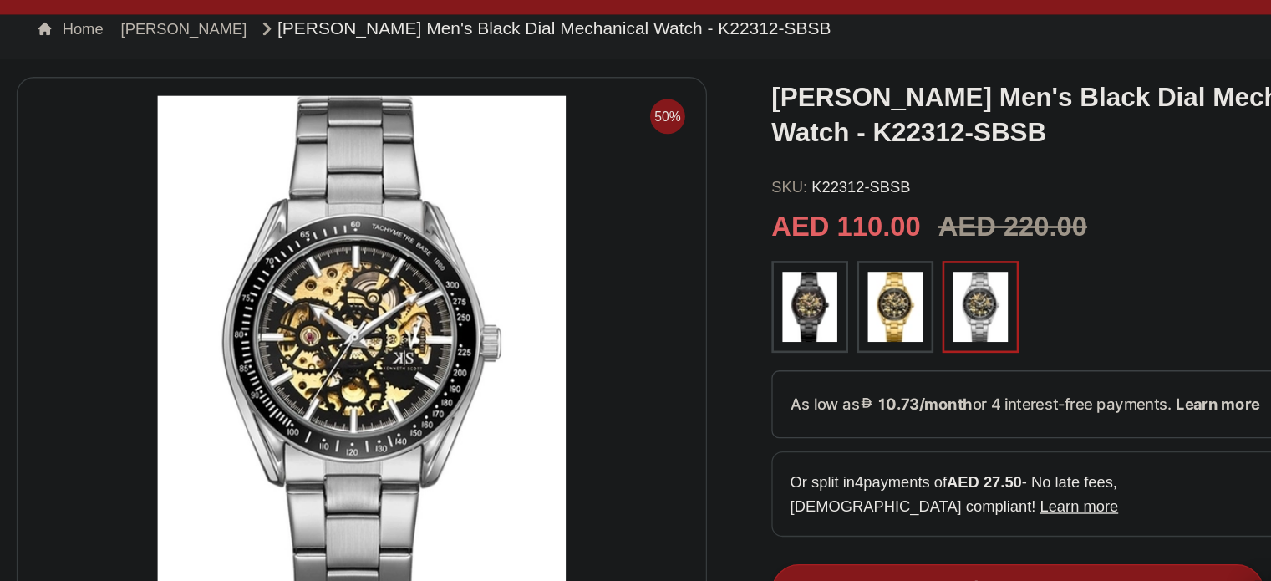
click at [710, 328] on img at bounding box center [700, 315] width 42 height 53
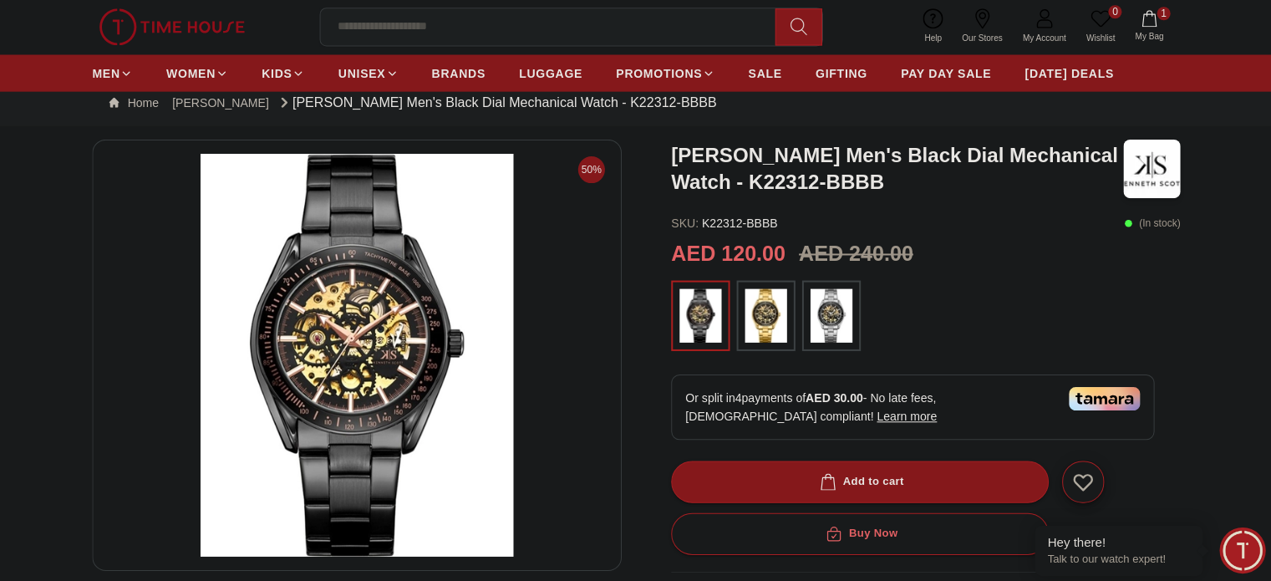
scroll to position [43, 0]
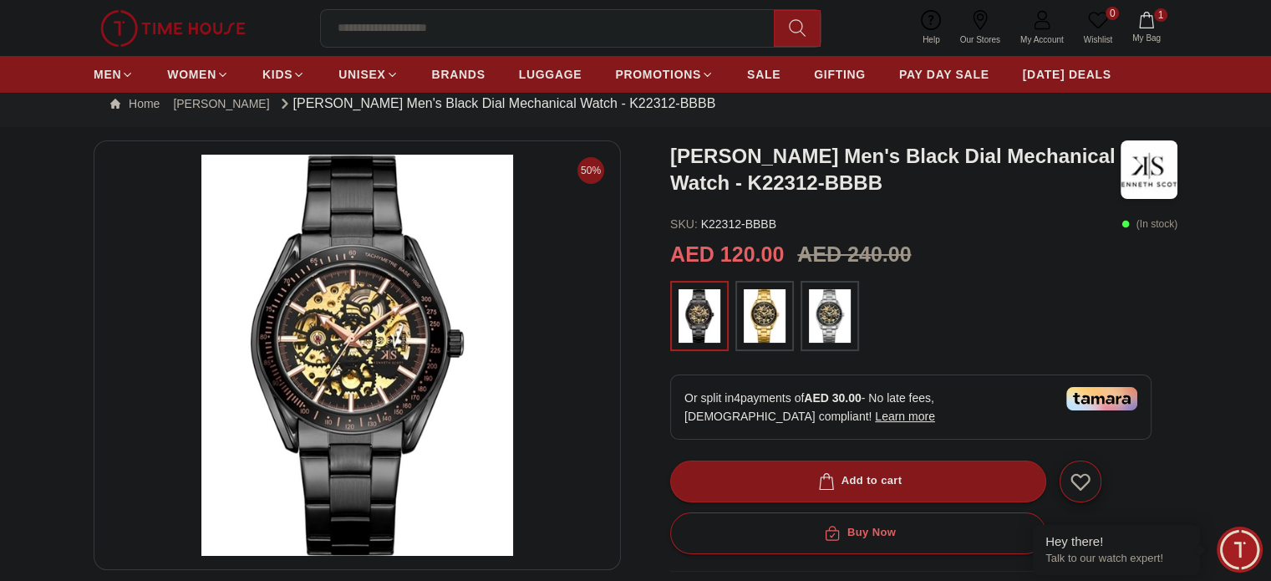
click at [826, 323] on img at bounding box center [830, 315] width 42 height 53
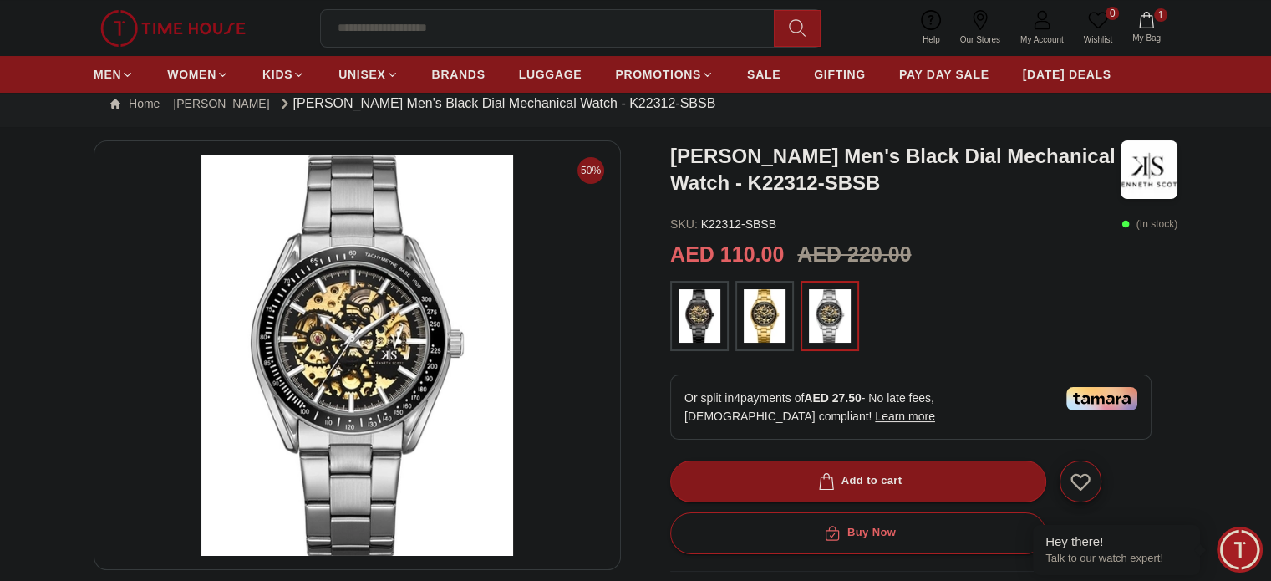
scroll to position [43, 0]
